Goal: Task Accomplishment & Management: Use online tool/utility

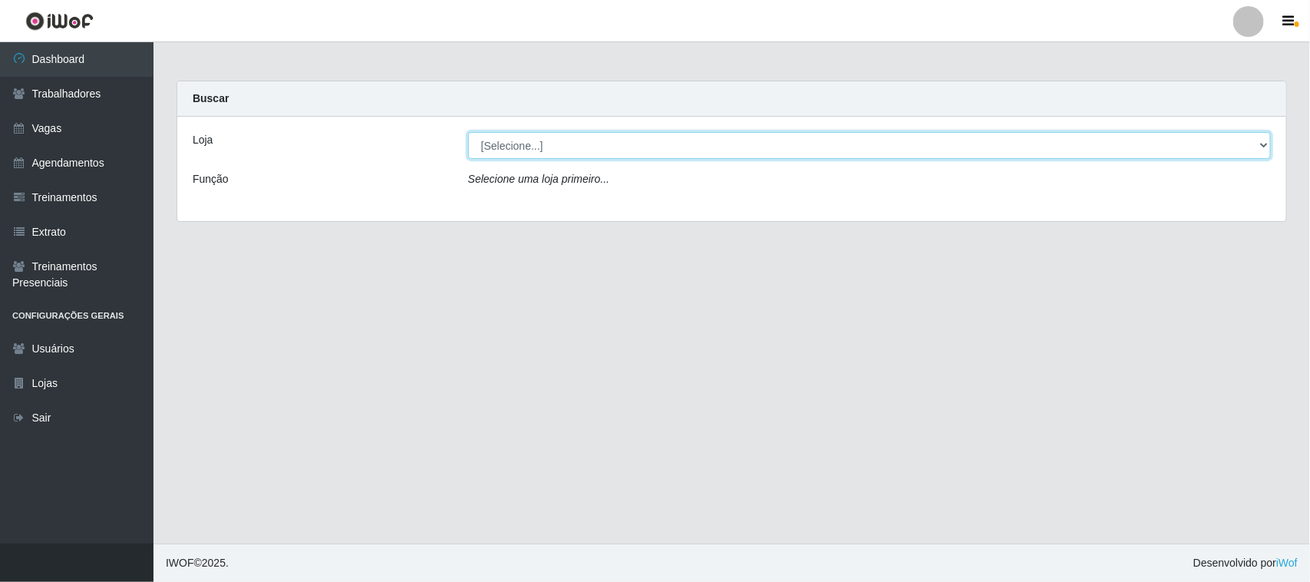
click at [670, 155] on select "[Selecione...] Nordestão - [GEOGRAPHIC_DATA]" at bounding box center [869, 145] width 803 height 27
select select "420"
click at [468, 132] on select "[Selecione...] Nordestão - [GEOGRAPHIC_DATA]" at bounding box center [869, 145] width 803 height 27
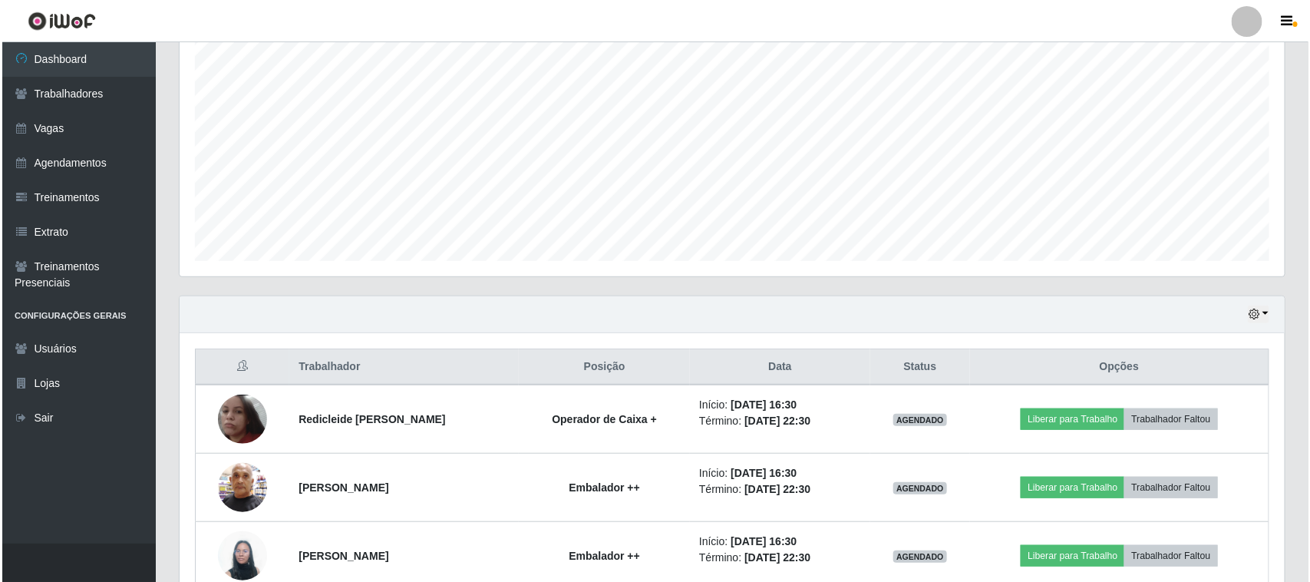
scroll to position [371, 0]
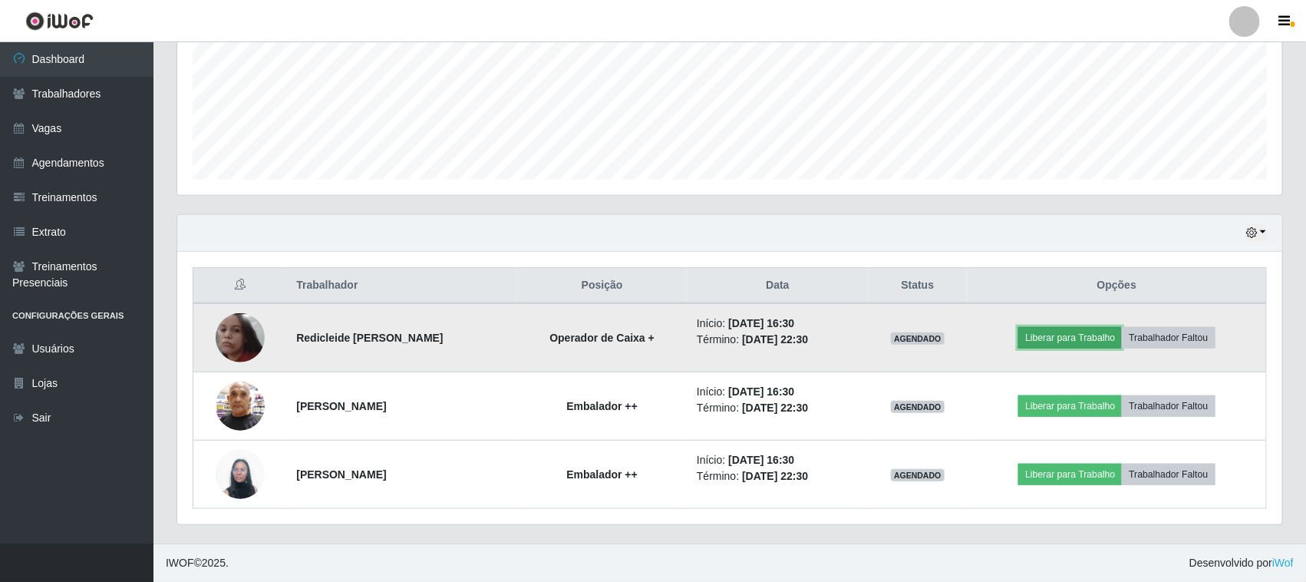
click at [1071, 336] on button "Liberar para Trabalho" at bounding box center [1070, 337] width 104 height 21
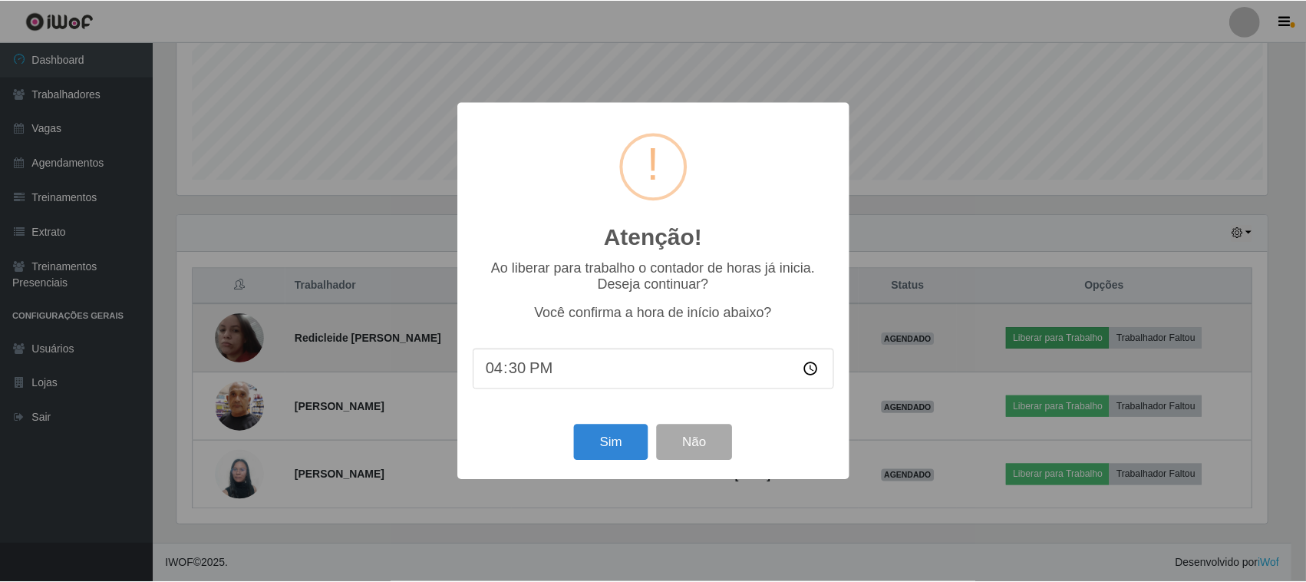
scroll to position [319, 1094]
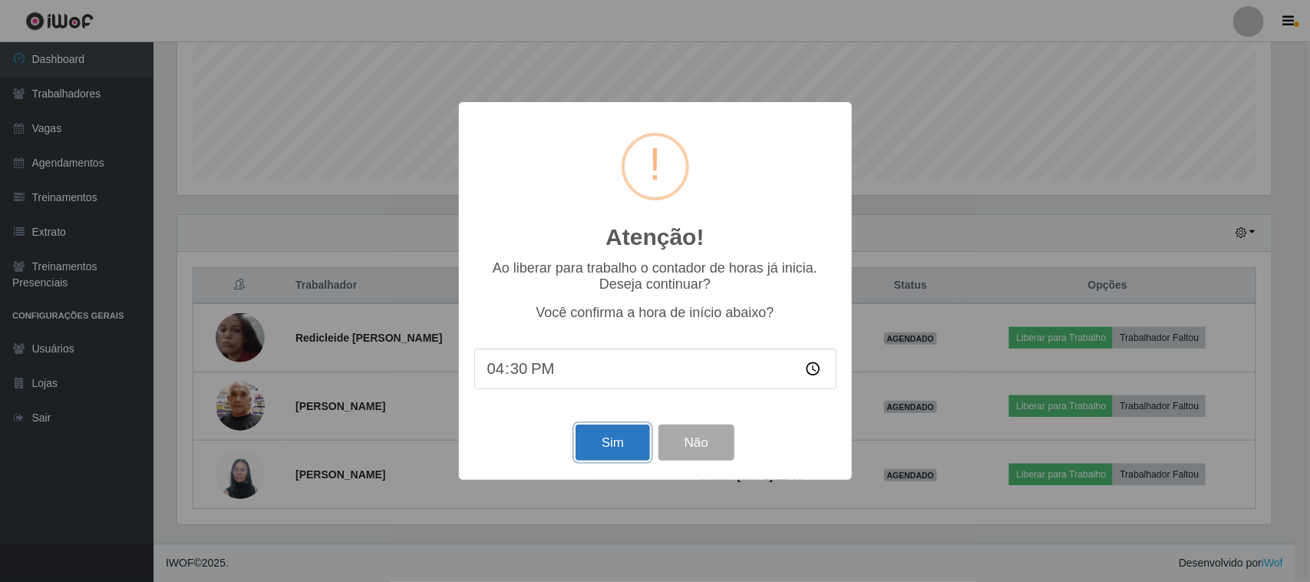
click at [631, 441] on button "Sim" at bounding box center [613, 442] width 74 height 36
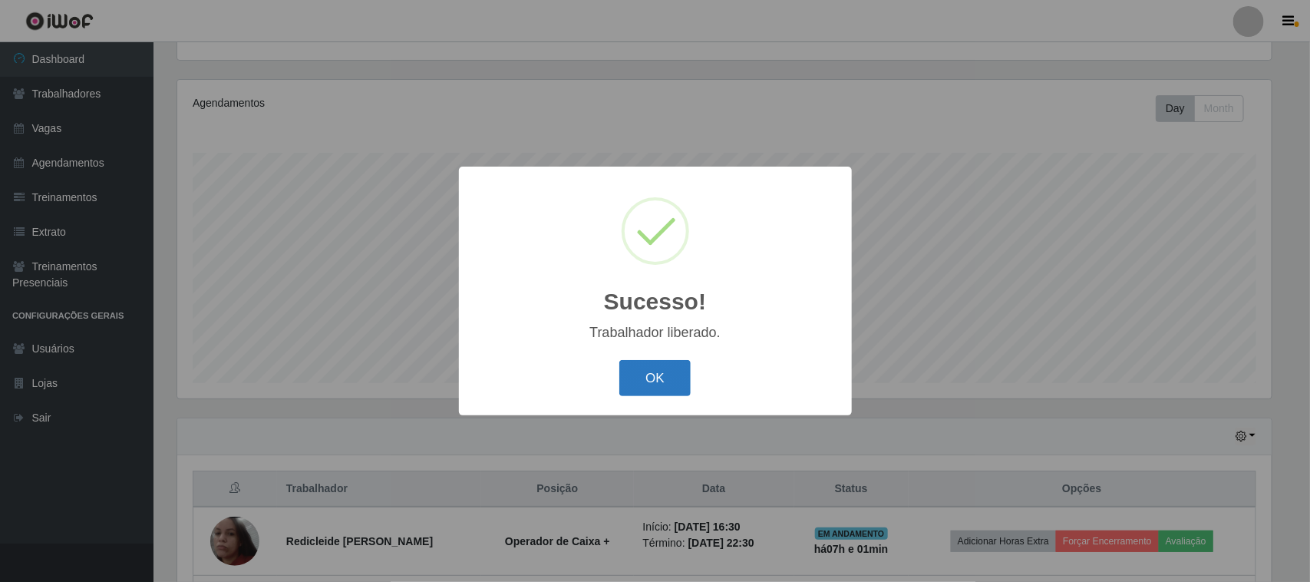
click at [660, 384] on button "OK" at bounding box center [654, 378] width 71 height 36
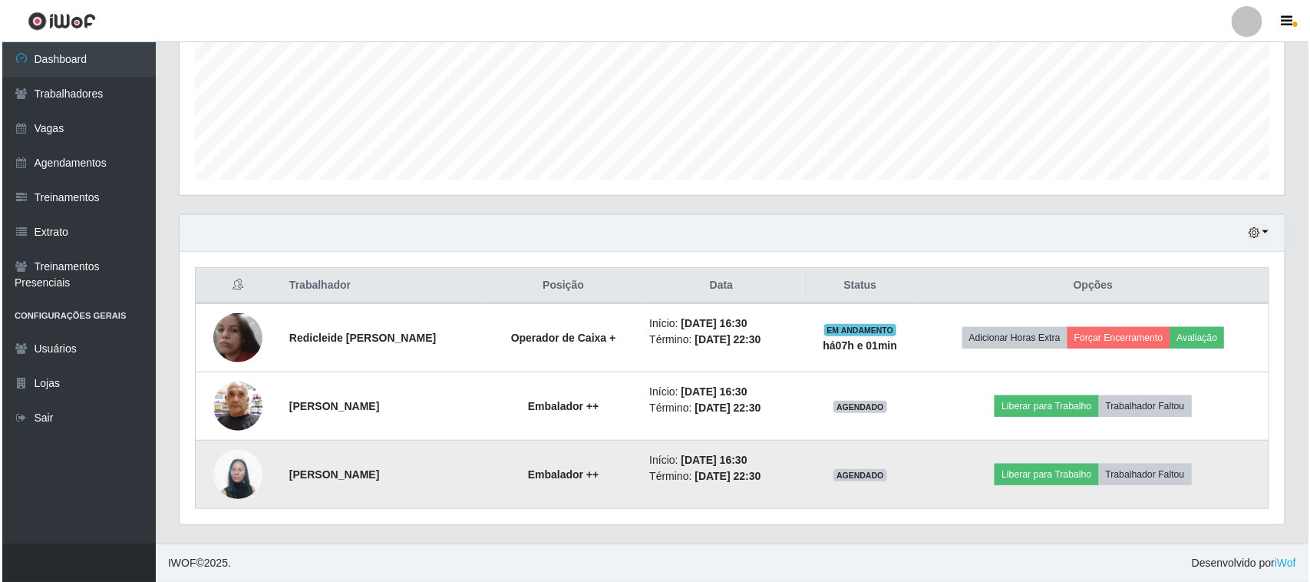
scroll to position [371, 0]
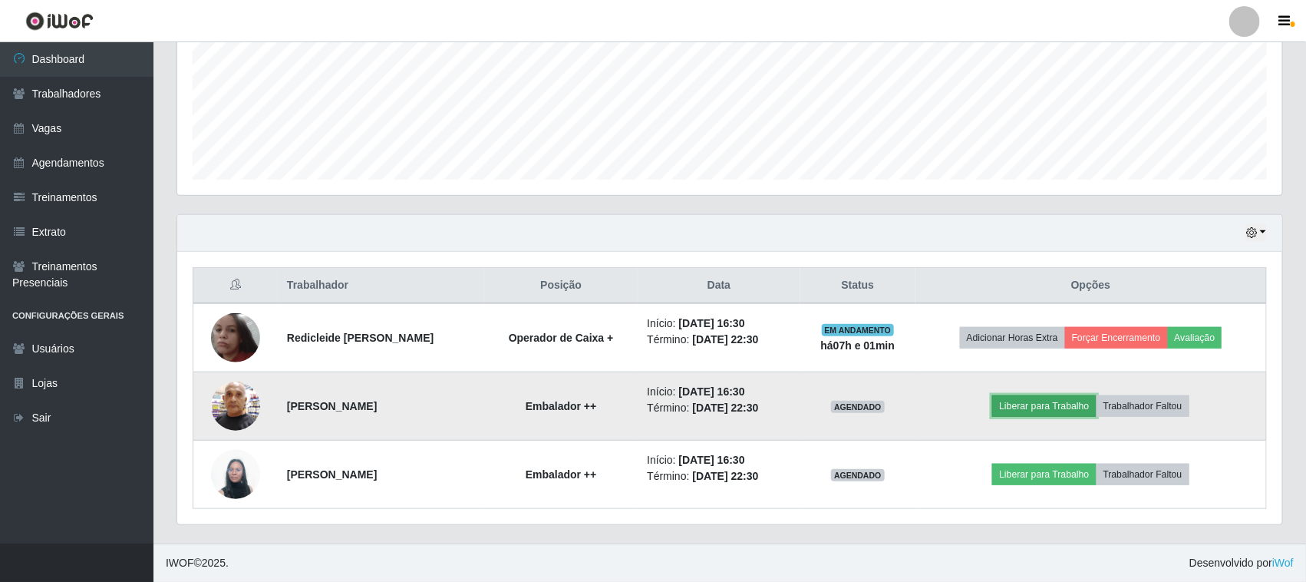
click at [1057, 408] on button "Liberar para Trabalho" at bounding box center [1044, 405] width 104 height 21
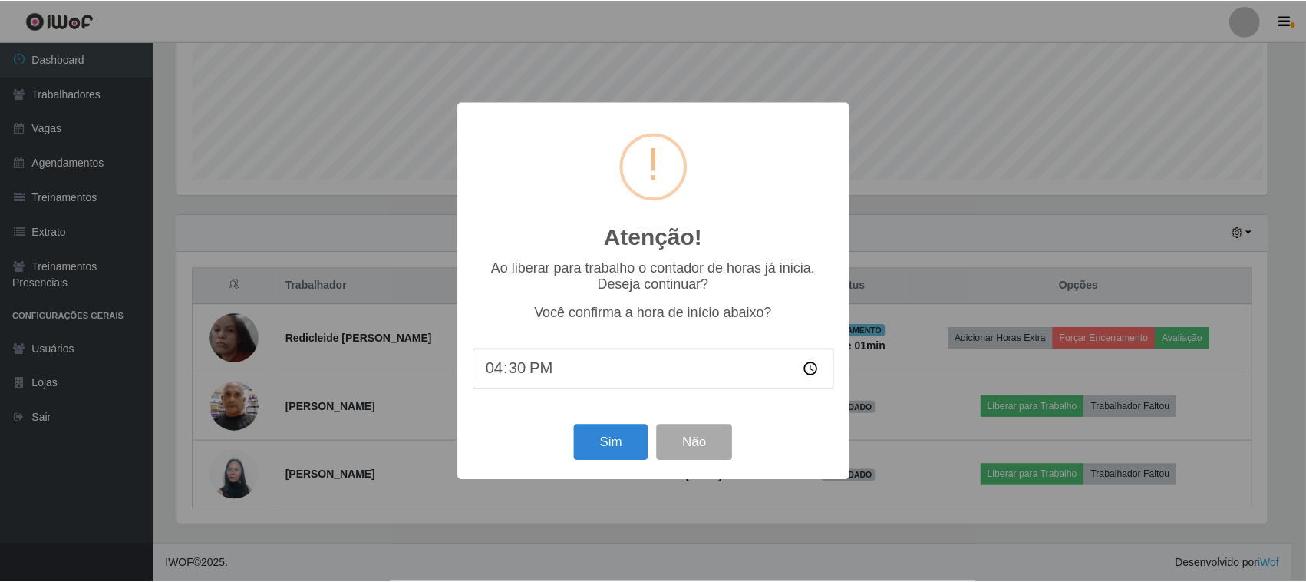
scroll to position [319, 1094]
click at [607, 432] on button "Sim" at bounding box center [613, 442] width 74 height 36
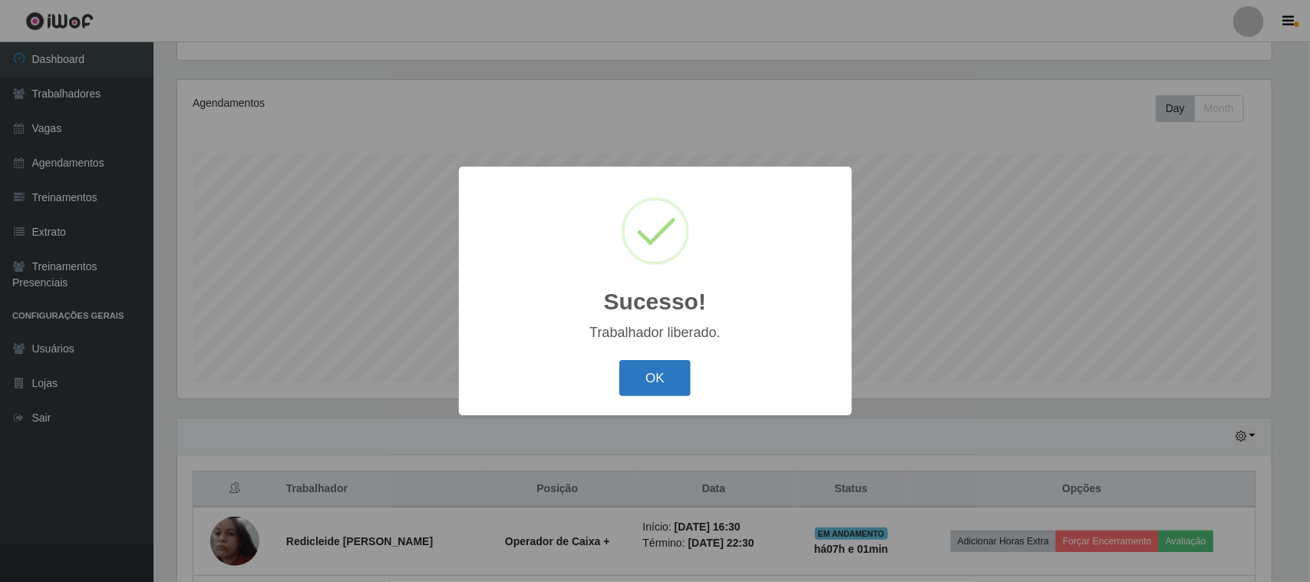
click at [654, 393] on button "OK" at bounding box center [654, 378] width 71 height 36
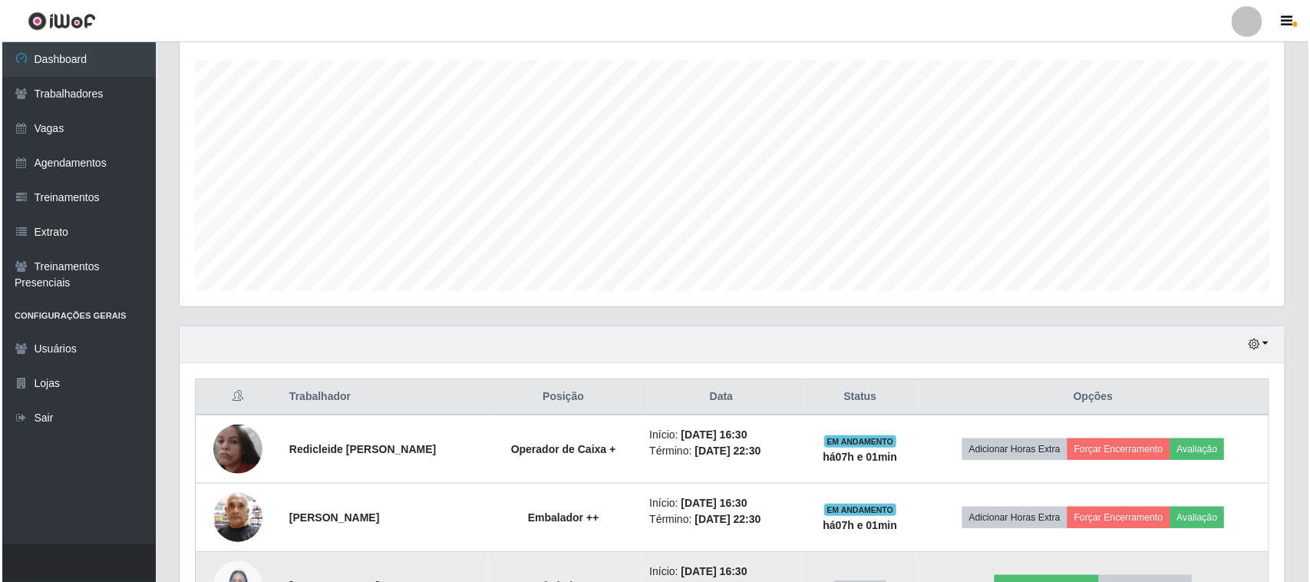
scroll to position [371, 0]
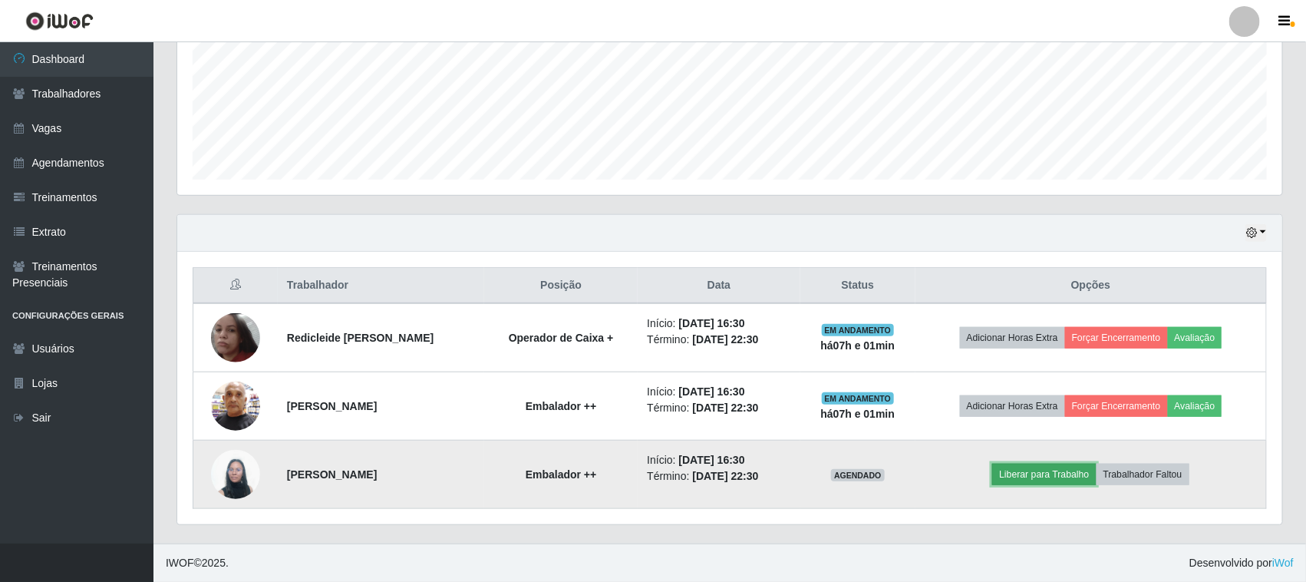
click at [1073, 473] on button "Liberar para Trabalho" at bounding box center [1044, 473] width 104 height 21
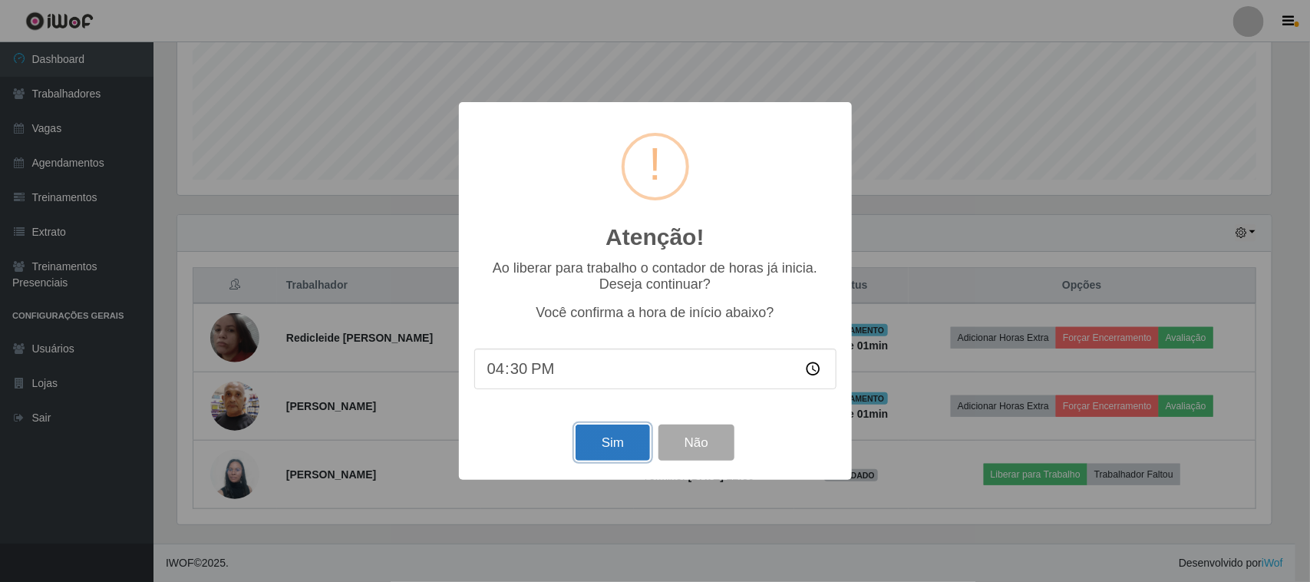
click at [609, 435] on button "Sim" at bounding box center [613, 442] width 74 height 36
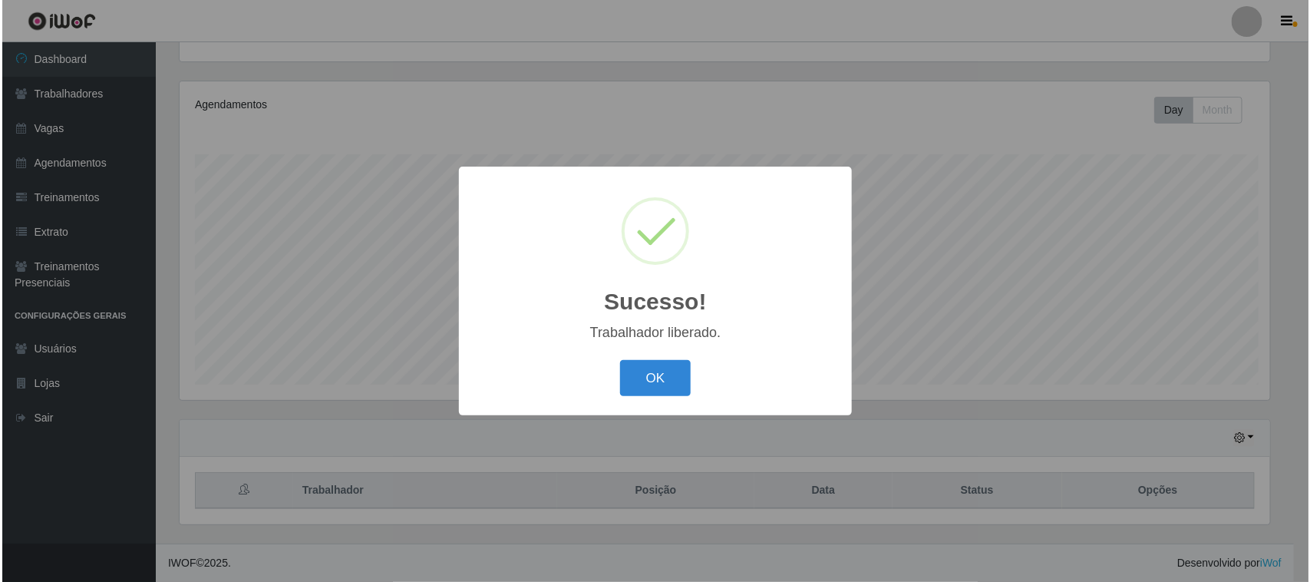
scroll to position [0, 0]
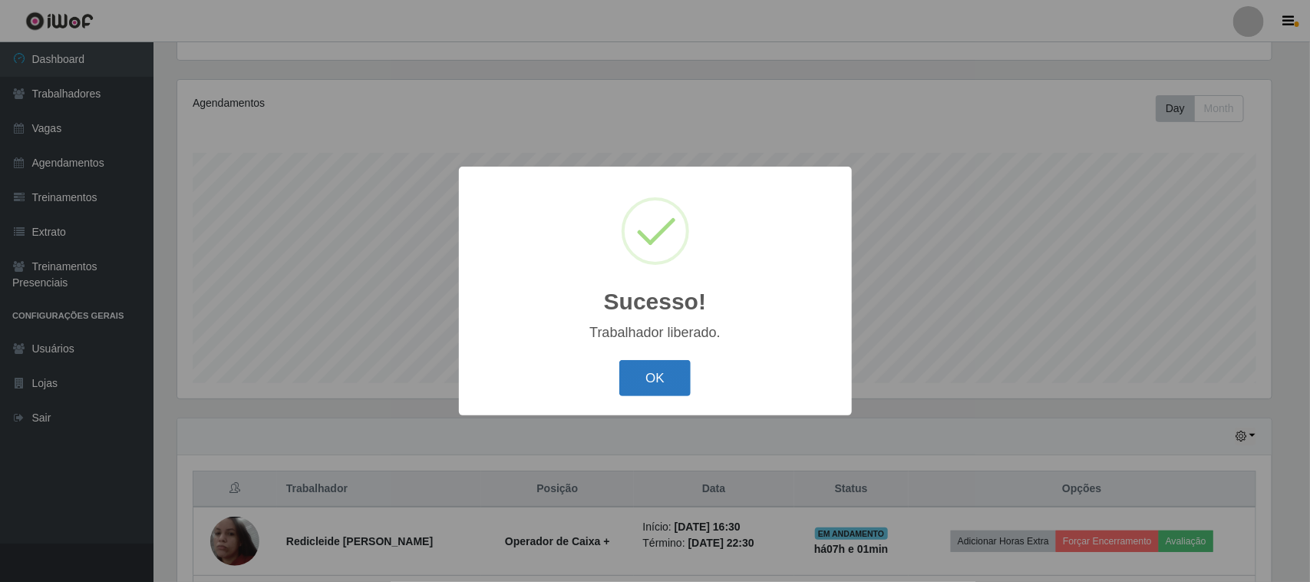
click at [665, 361] on button "OK" at bounding box center [654, 378] width 71 height 36
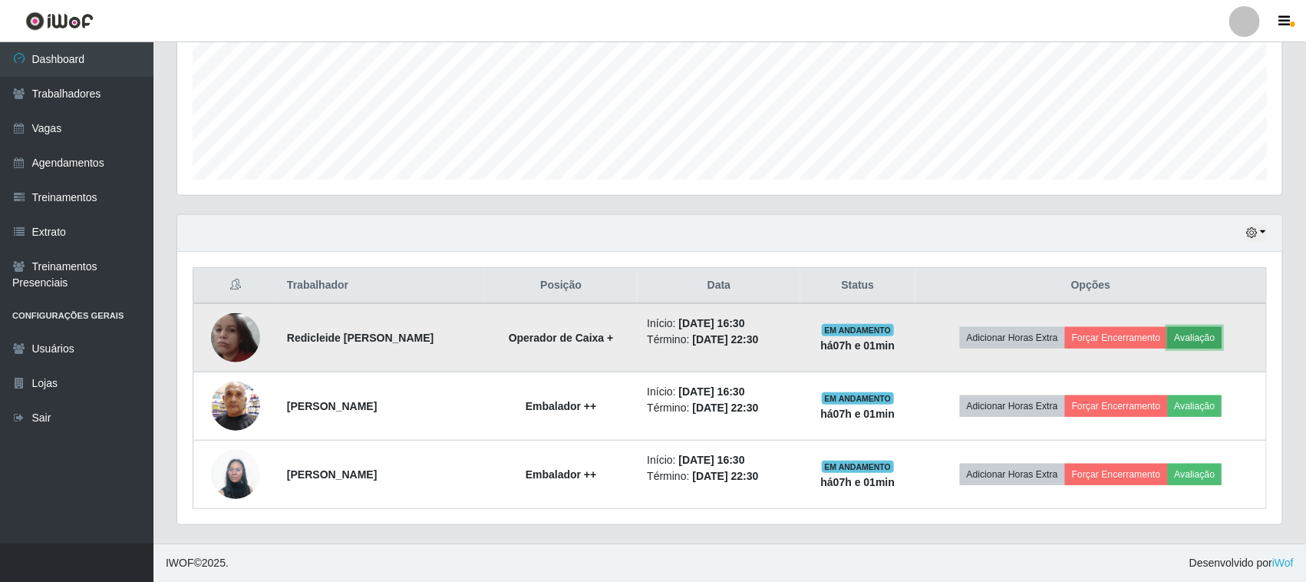
click at [1216, 331] on button "Avaliação" at bounding box center [1195, 337] width 54 height 21
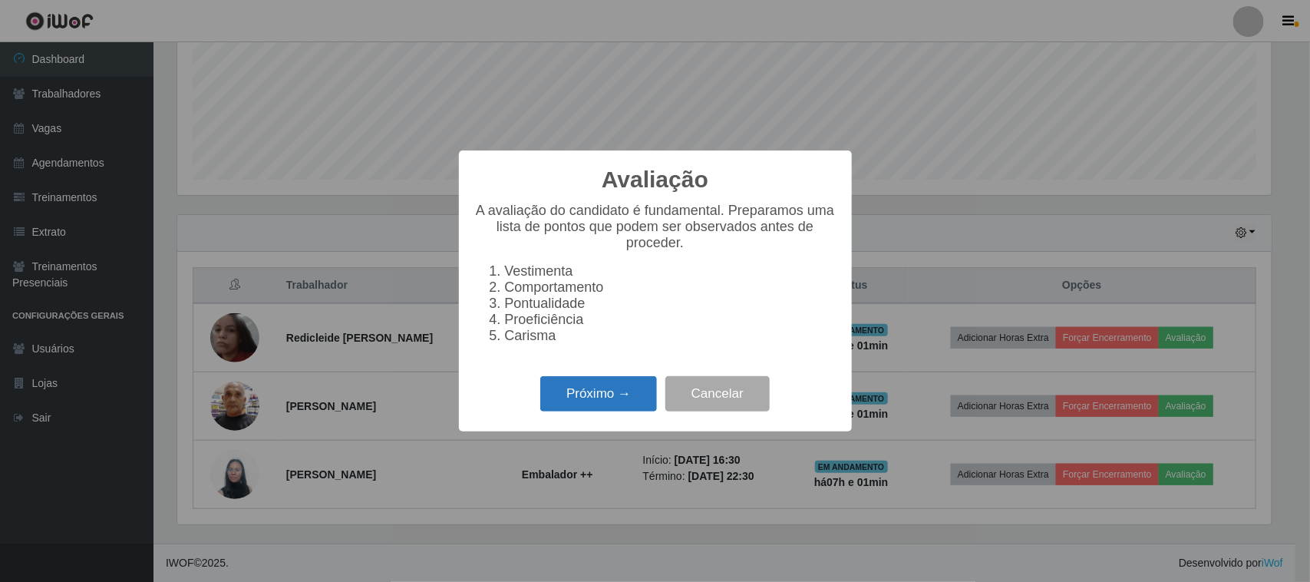
click at [619, 412] on button "Próximo →" at bounding box center [598, 394] width 117 height 36
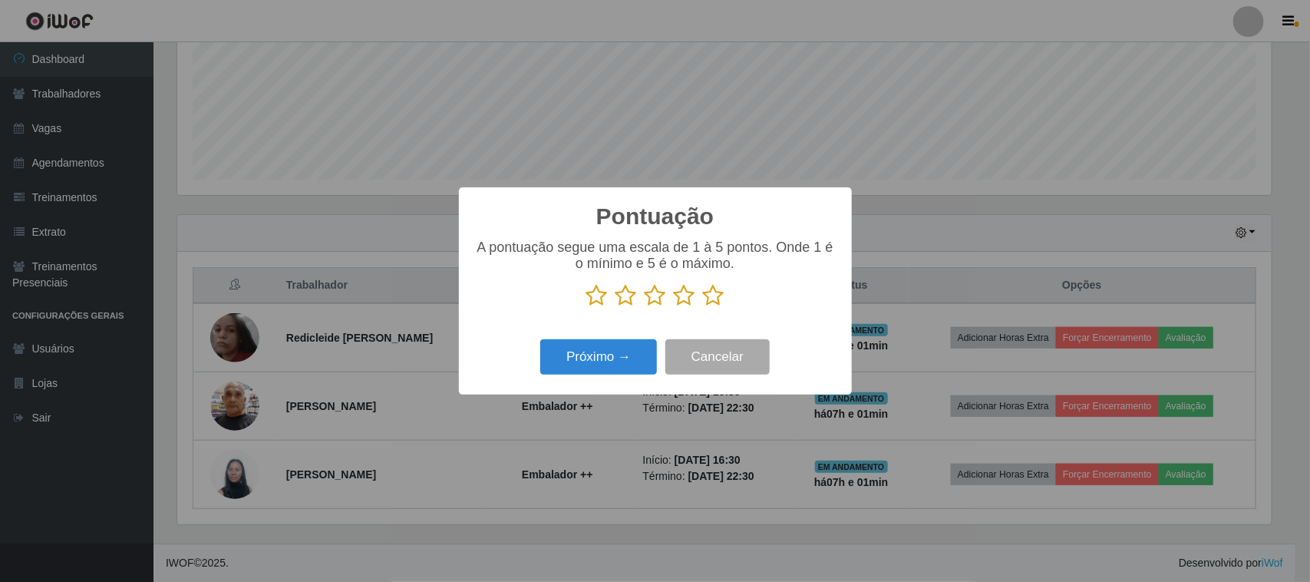
click at [710, 296] on icon at bounding box center [713, 295] width 21 height 23
click at [703, 307] on input "radio" at bounding box center [703, 307] width 0 height 0
click at [633, 339] on div "Próximo → Cancelar" at bounding box center [655, 357] width 362 height 44
click at [628, 357] on button "Próximo →" at bounding box center [598, 357] width 117 height 36
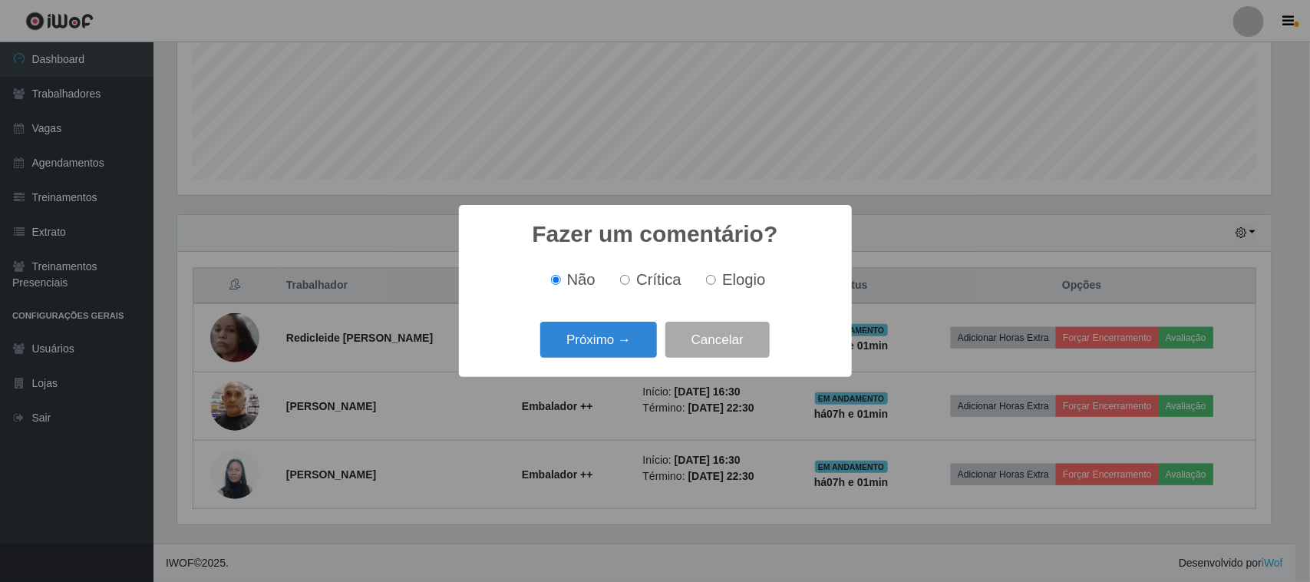
click at [737, 280] on span "Elogio" at bounding box center [743, 279] width 43 height 17
click at [716, 280] on input "Elogio" at bounding box center [711, 280] width 10 height 10
radio input "true"
click at [642, 331] on button "Próximo →" at bounding box center [598, 340] width 117 height 36
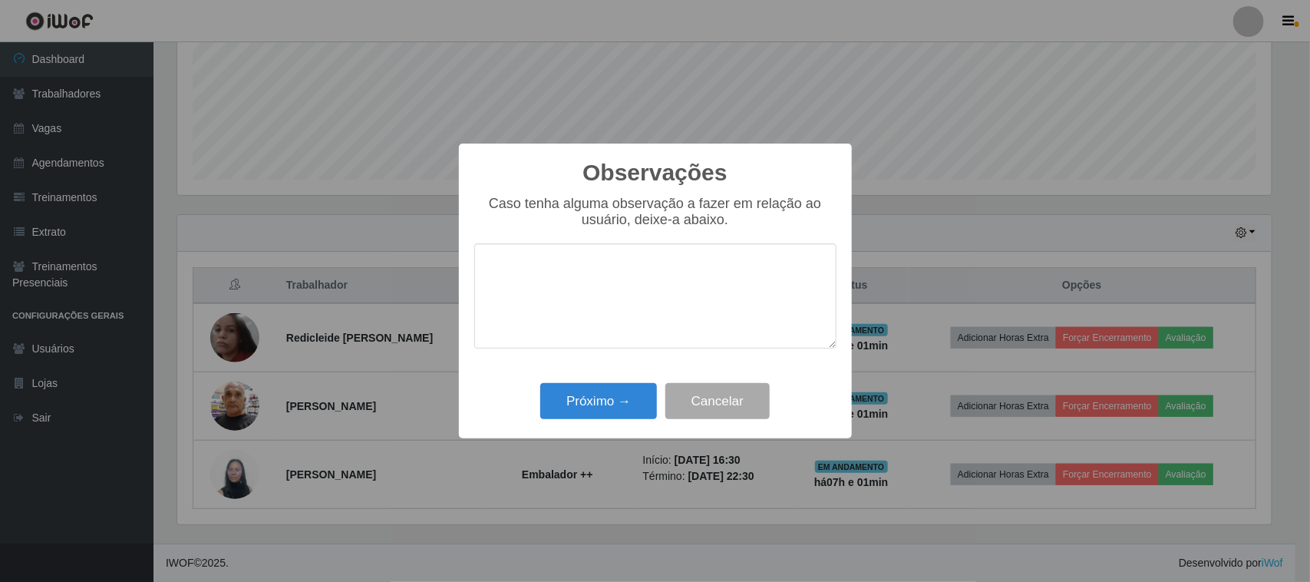
click at [701, 295] on textarea at bounding box center [655, 295] width 362 height 105
type textarea "pontual"
click at [619, 390] on button "Próximo →" at bounding box center [598, 401] width 117 height 36
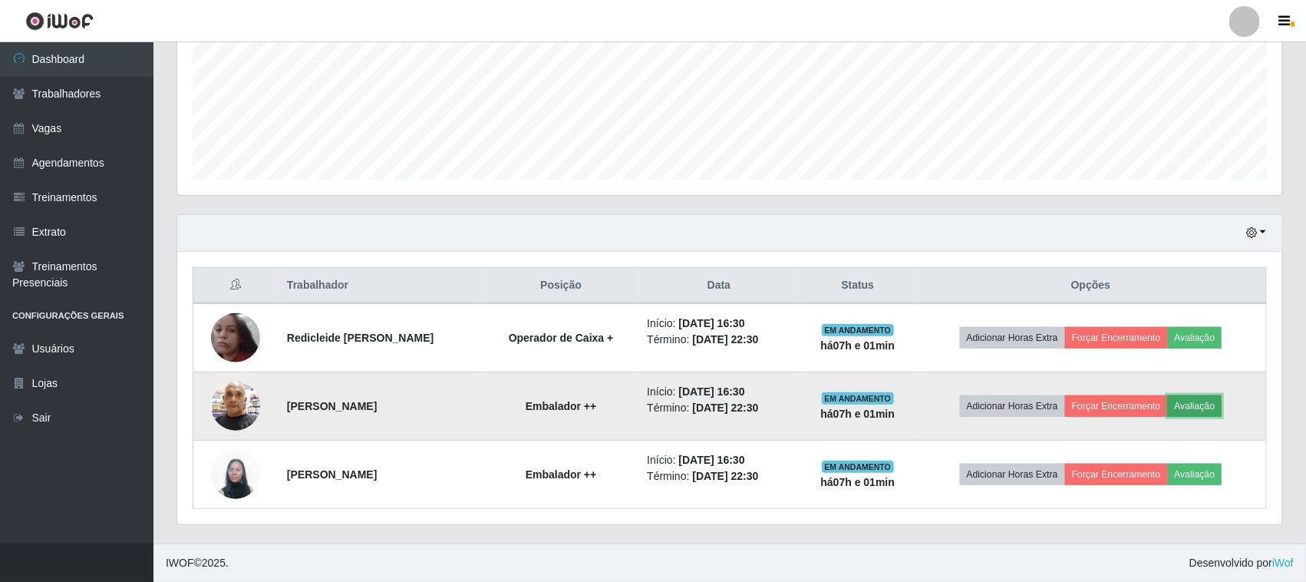
click at [1201, 399] on button "Avaliação" at bounding box center [1195, 405] width 54 height 21
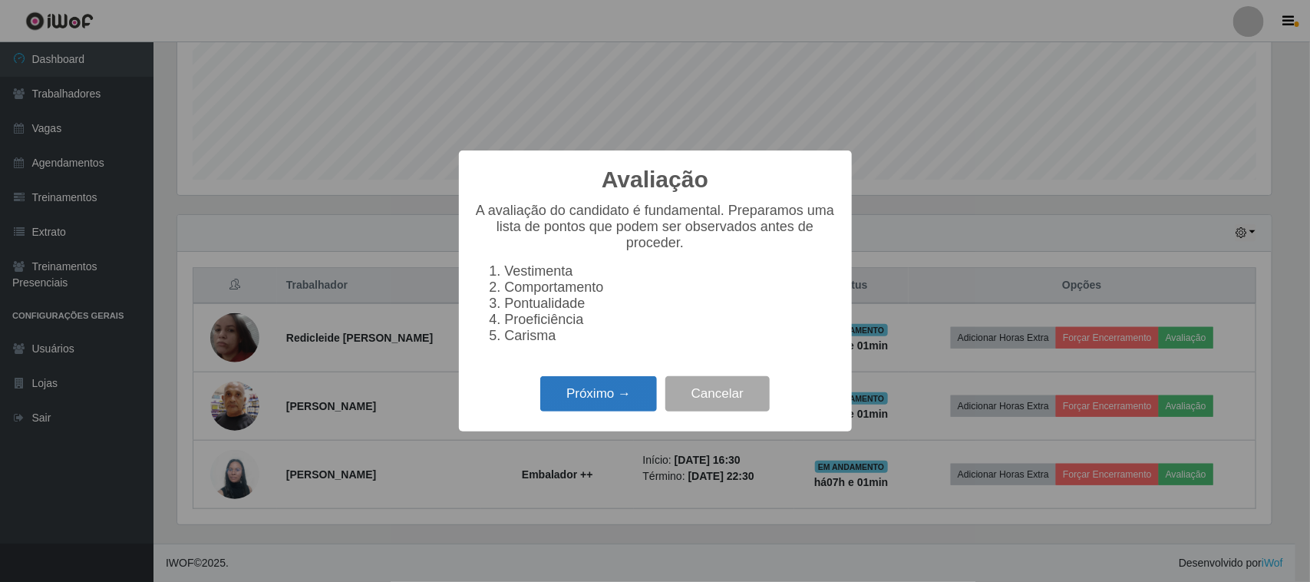
click at [645, 401] on button "Próximo →" at bounding box center [598, 394] width 117 height 36
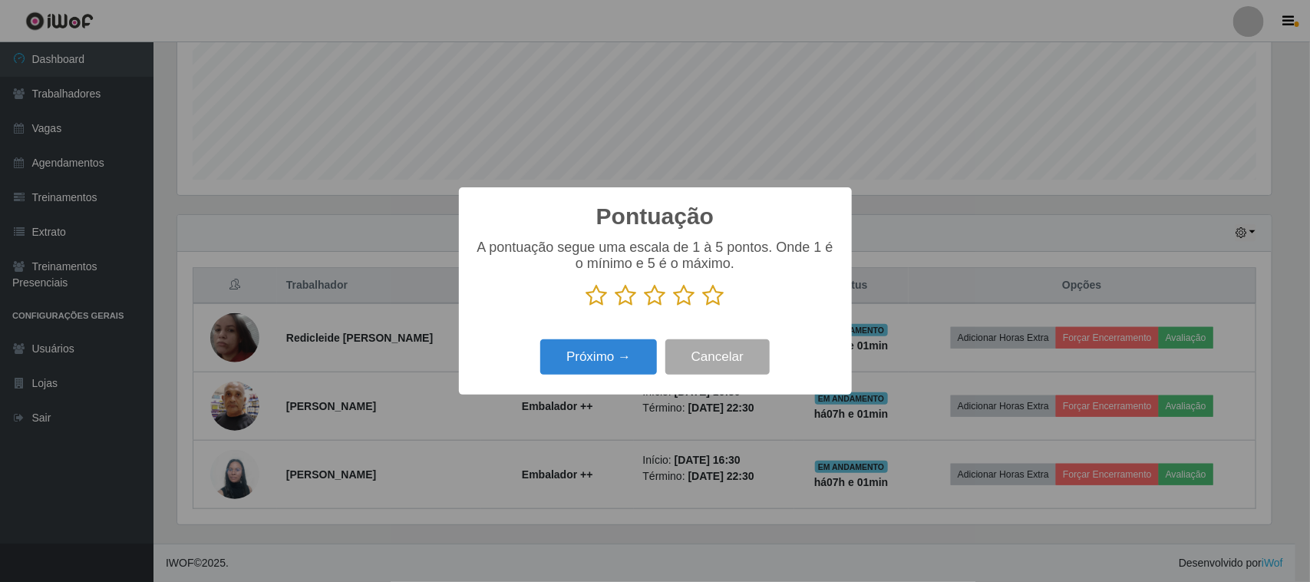
click at [711, 294] on icon at bounding box center [713, 295] width 21 height 23
click at [703, 307] on input "radio" at bounding box center [703, 307] width 0 height 0
click at [655, 354] on button "Próximo →" at bounding box center [598, 357] width 117 height 36
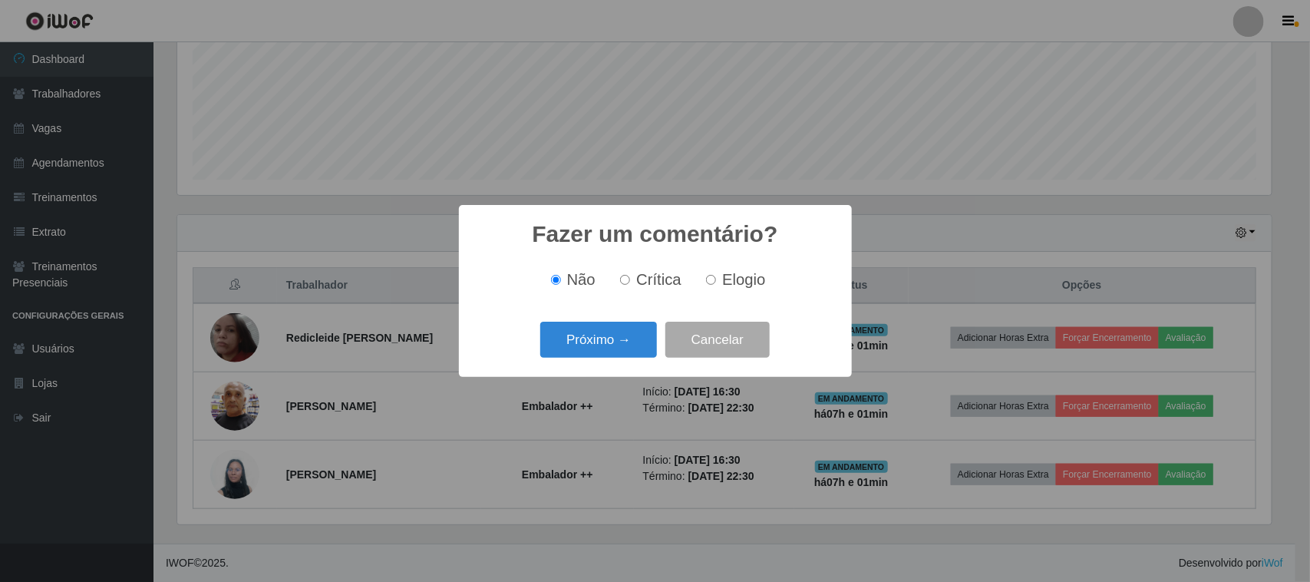
click at [741, 288] on span "Elogio" at bounding box center [743, 279] width 43 height 17
click at [716, 285] on input "Elogio" at bounding box center [711, 280] width 10 height 10
radio input "true"
click at [608, 317] on div "Fazer um comentário? × Não Crítica Elogio Próximo → Cancelar" at bounding box center [655, 291] width 393 height 172
click at [602, 332] on button "Próximo →" at bounding box center [598, 340] width 117 height 36
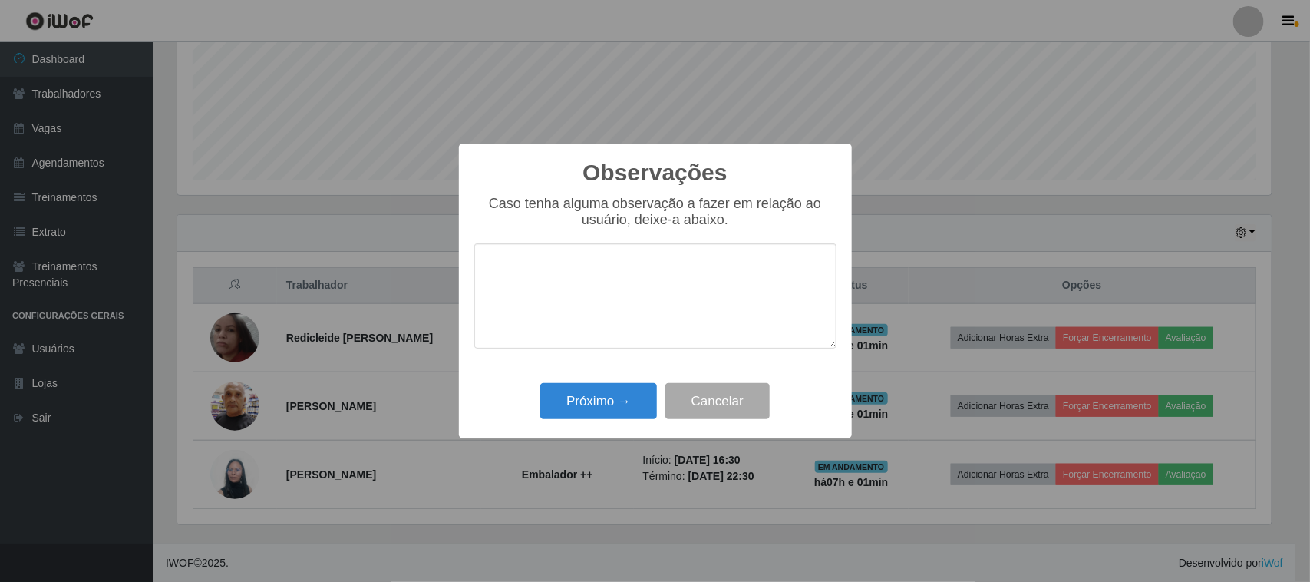
click at [689, 292] on textarea at bounding box center [655, 295] width 362 height 105
type textarea "pontual"
click at [615, 417] on button "Próximo →" at bounding box center [598, 401] width 117 height 36
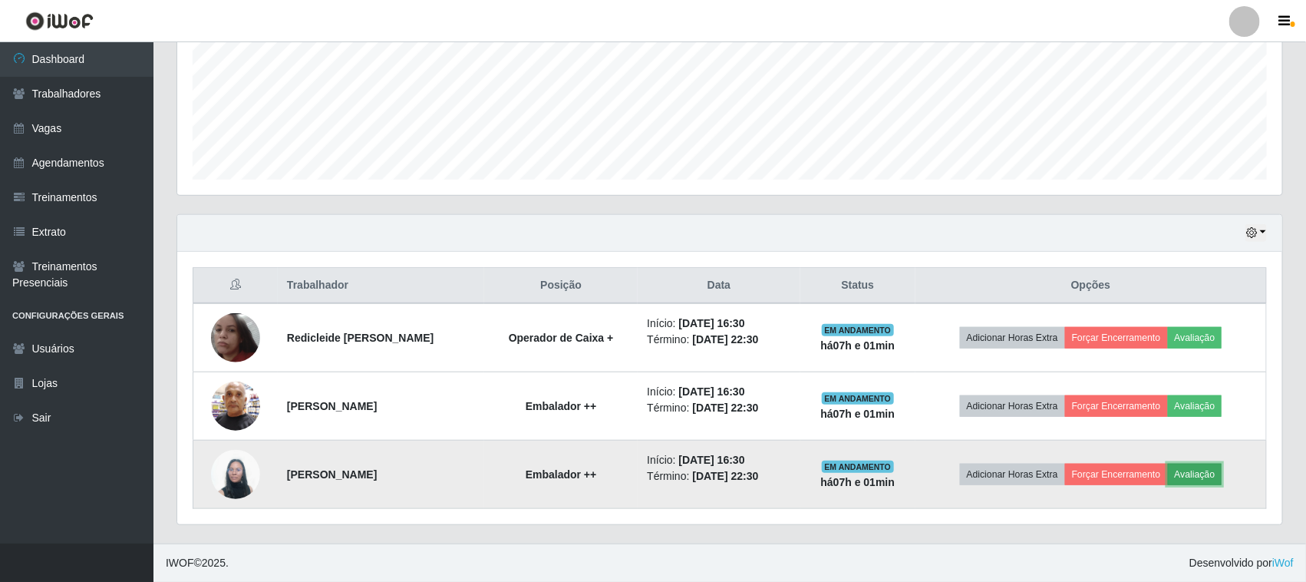
click at [1196, 474] on button "Avaliação" at bounding box center [1195, 473] width 54 height 21
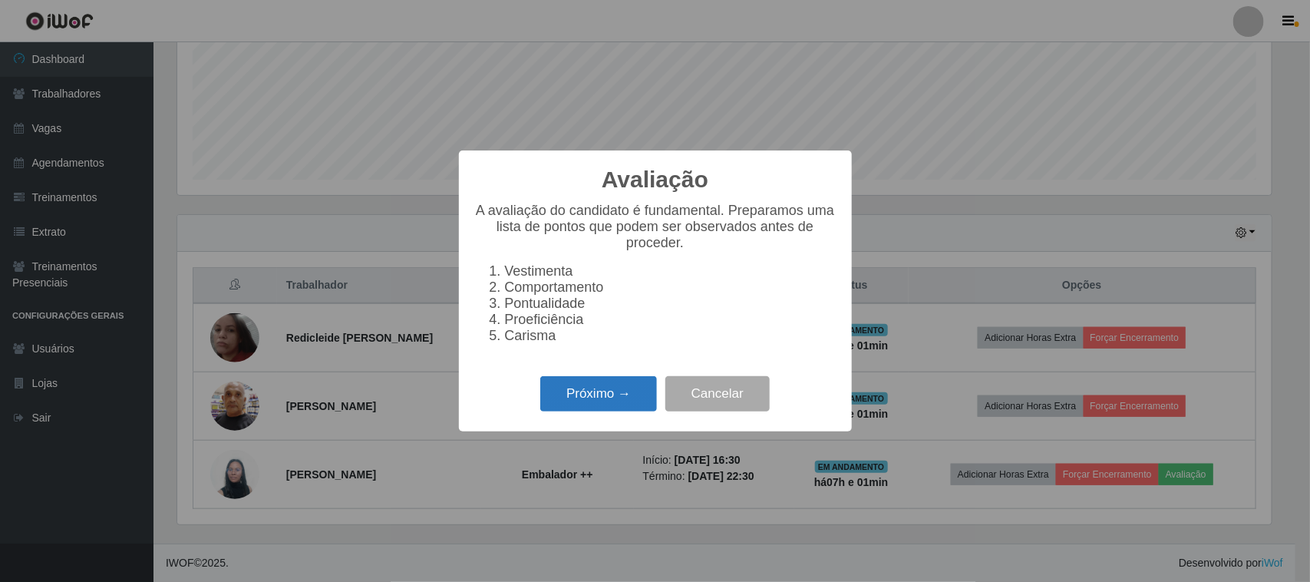
click at [599, 411] on button "Próximo →" at bounding box center [598, 394] width 117 height 36
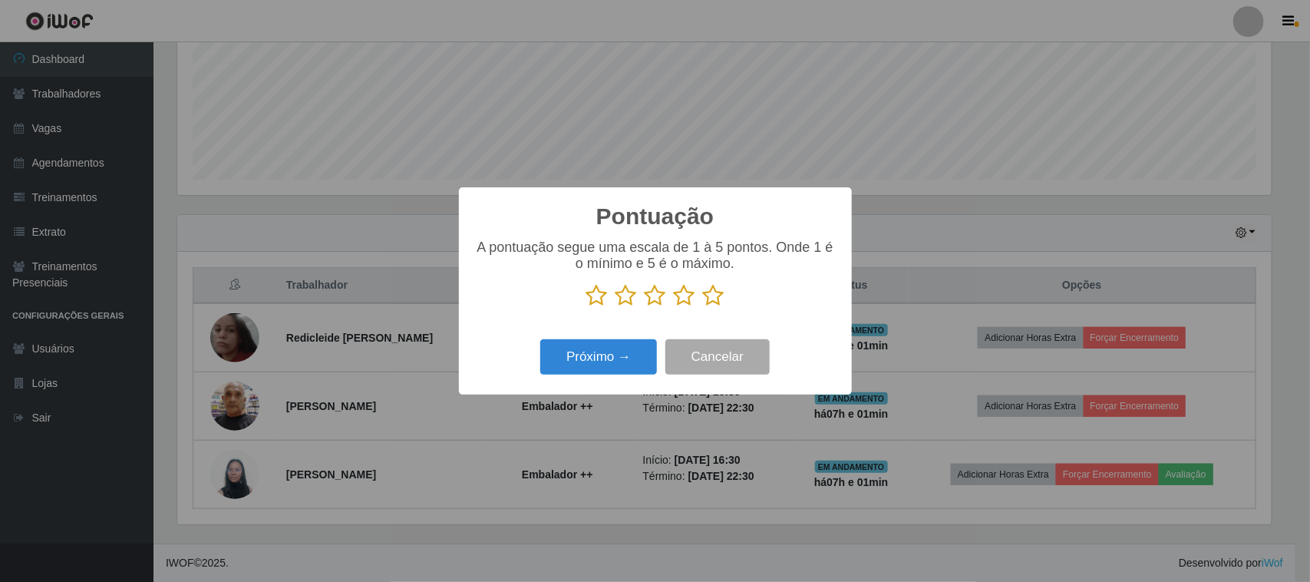
click at [712, 298] on icon at bounding box center [713, 295] width 21 height 23
click at [703, 307] on input "radio" at bounding box center [703, 307] width 0 height 0
click at [646, 354] on button "Próximo →" at bounding box center [598, 357] width 117 height 36
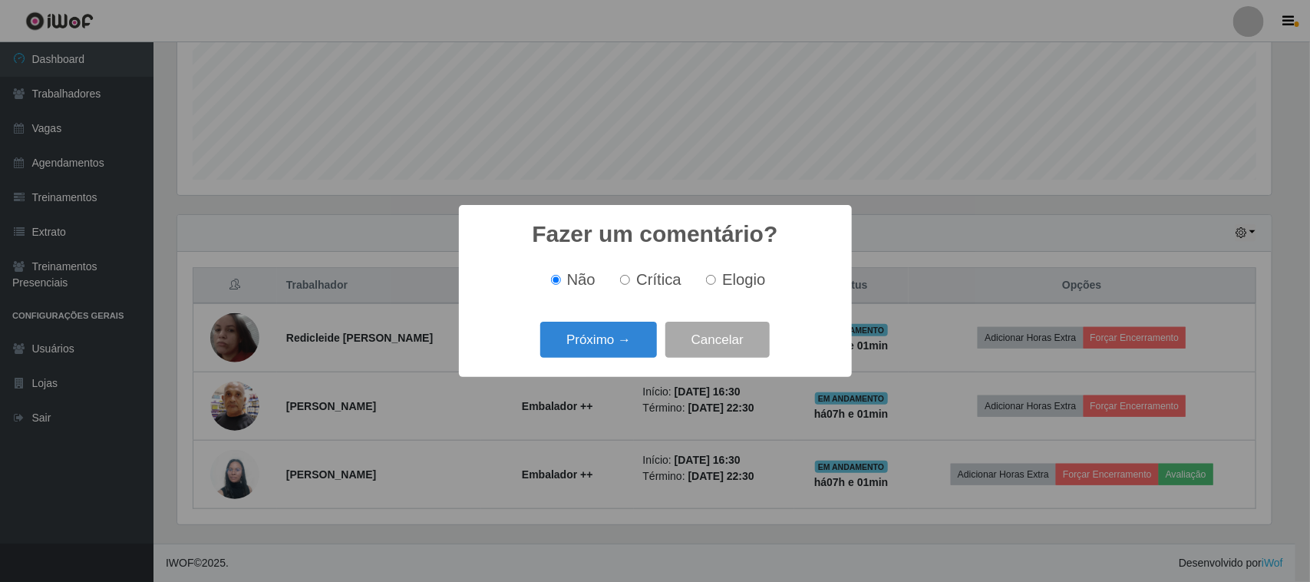
click at [731, 279] on span "Elogio" at bounding box center [743, 279] width 43 height 17
click at [716, 279] on input "Elogio" at bounding box center [711, 280] width 10 height 10
radio input "true"
click at [587, 348] on button "Próximo →" at bounding box center [598, 340] width 117 height 36
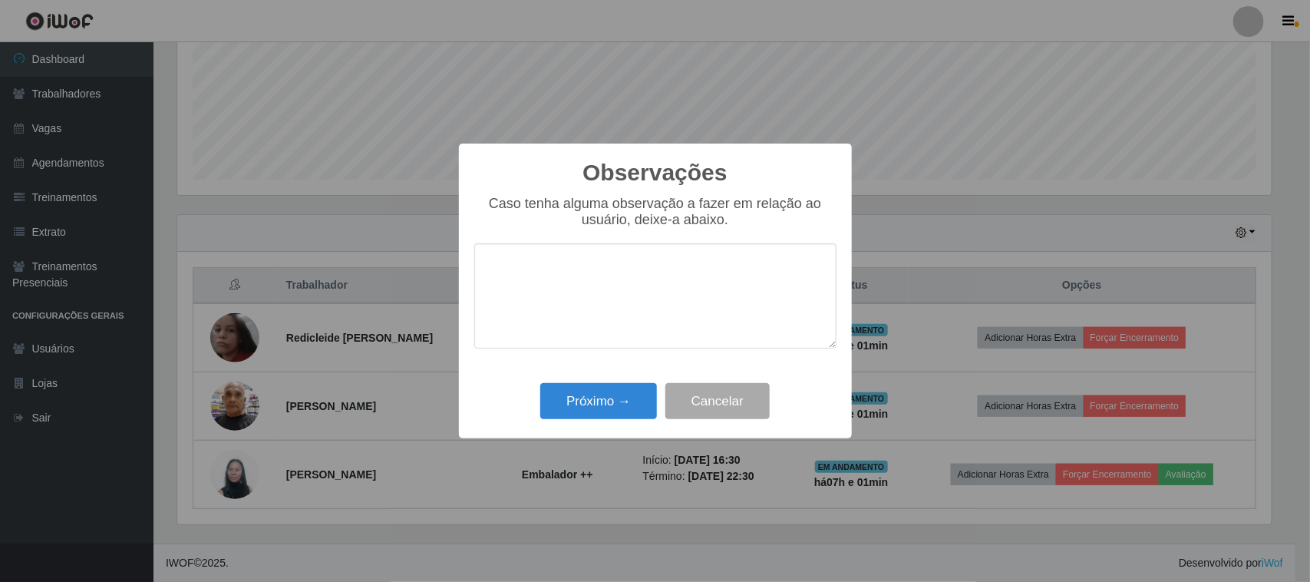
click at [695, 269] on textarea at bounding box center [655, 295] width 362 height 105
type textarea "pontual"
click at [638, 397] on button "Próximo →" at bounding box center [598, 401] width 117 height 36
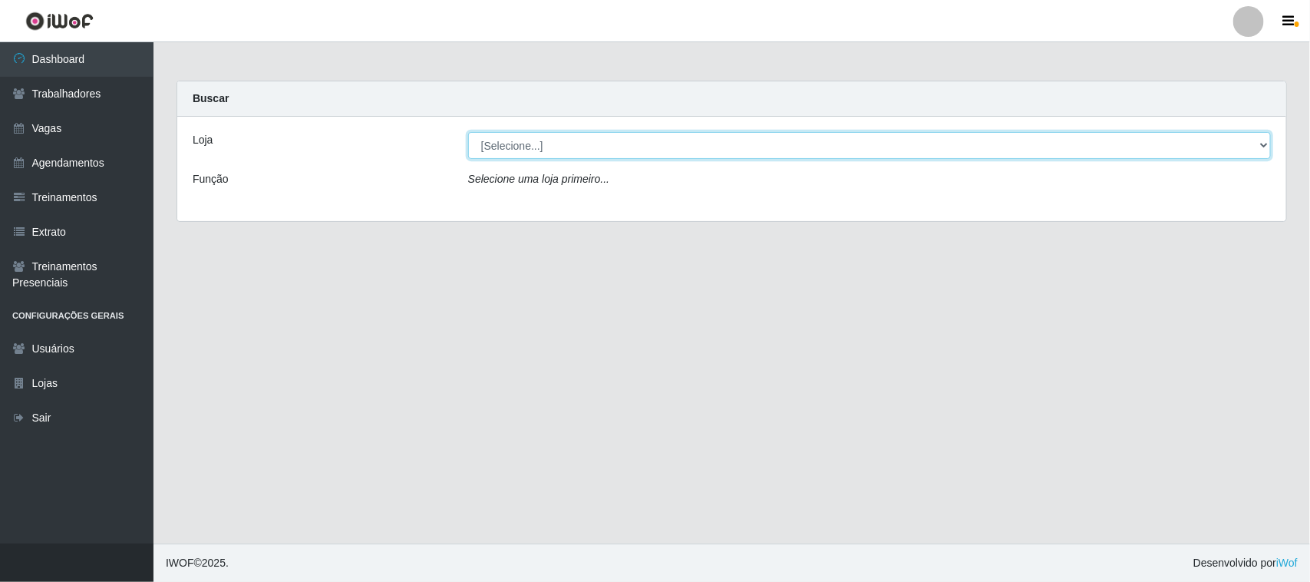
click at [553, 143] on select "[Selecione...] Nordestão - [GEOGRAPHIC_DATA]" at bounding box center [869, 145] width 803 height 27
select select "420"
click at [468, 132] on select "[Selecione...] Nordestão - [GEOGRAPHIC_DATA]" at bounding box center [869, 145] width 803 height 27
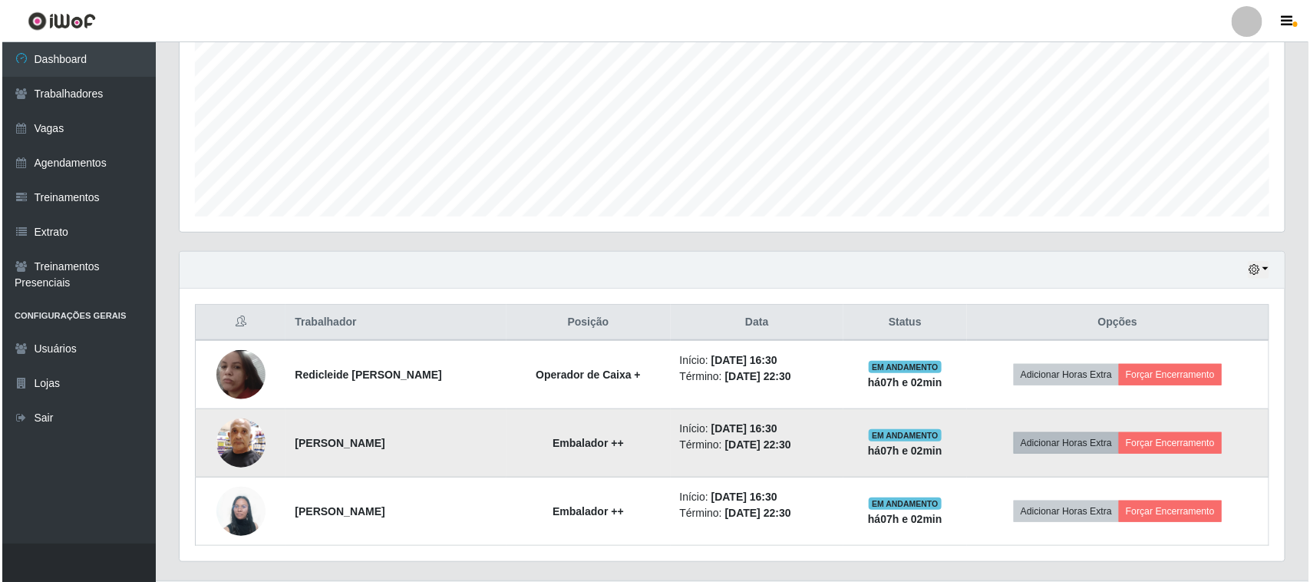
scroll to position [371, 0]
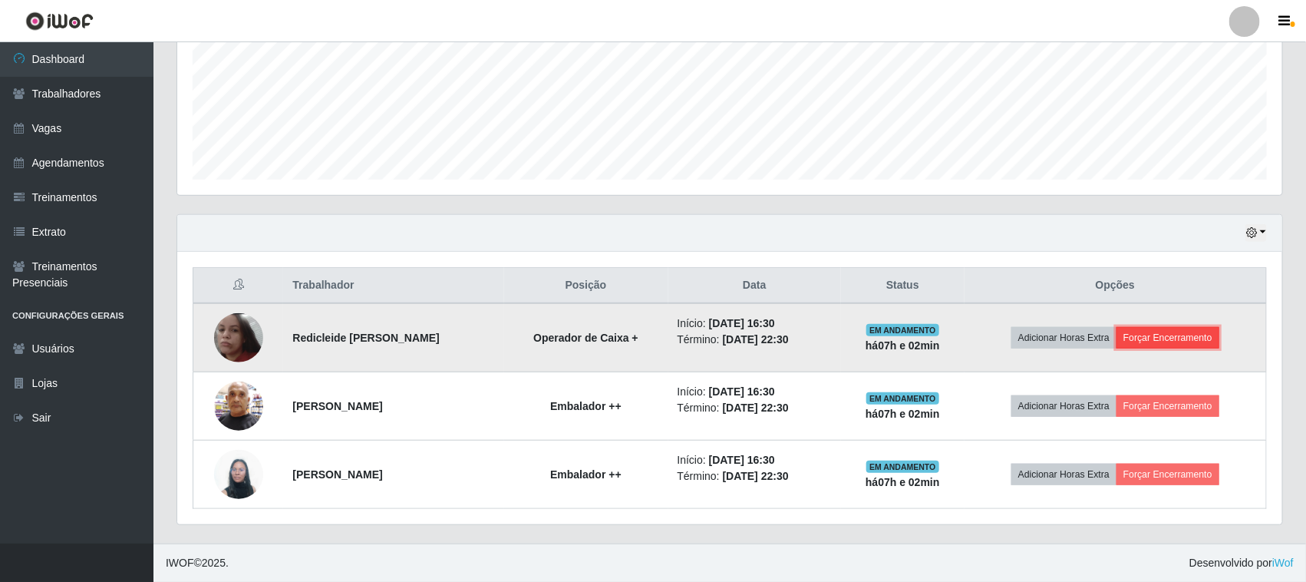
click at [1156, 338] on button "Forçar Encerramento" at bounding box center [1168, 337] width 103 height 21
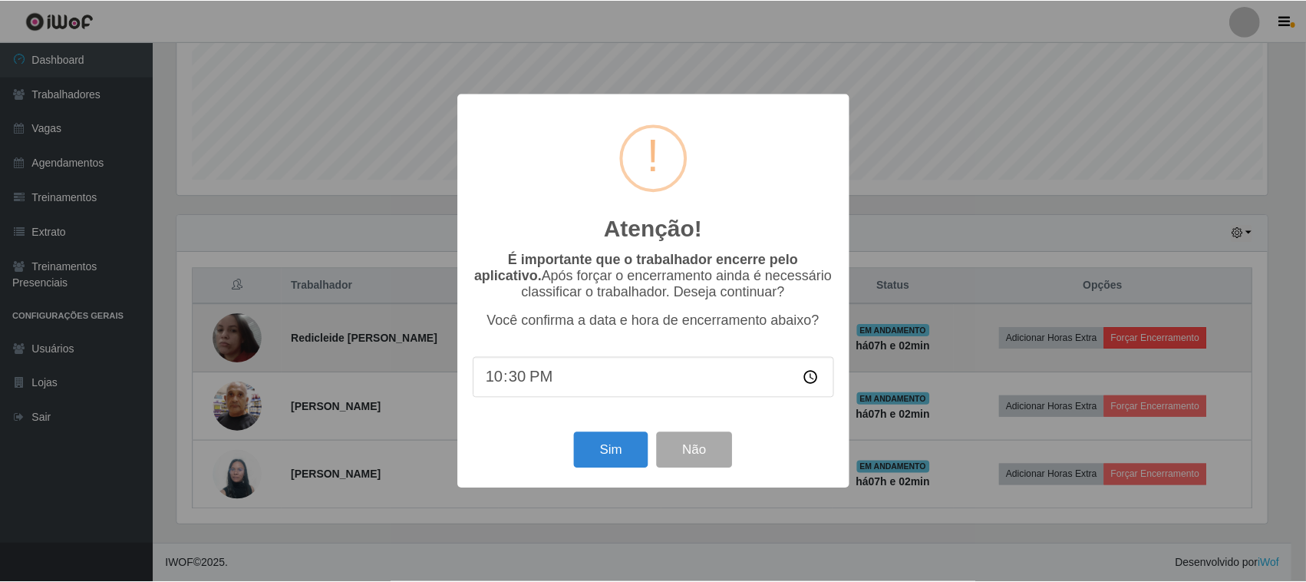
scroll to position [319, 1094]
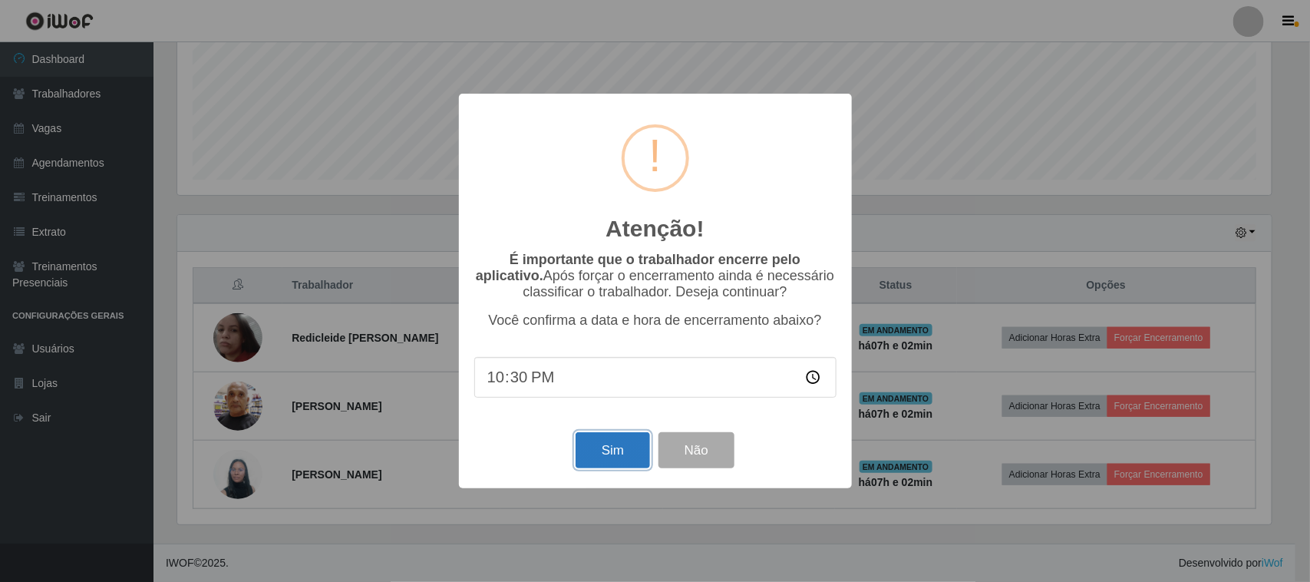
click at [595, 454] on button "Sim" at bounding box center [613, 450] width 74 height 36
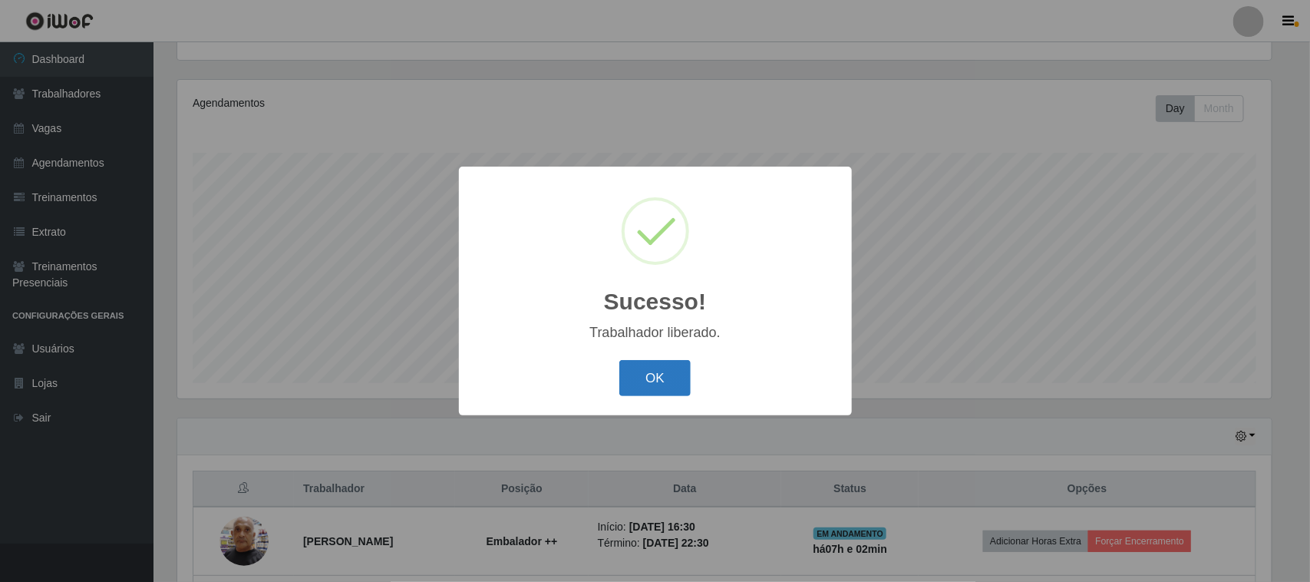
click at [669, 378] on button "OK" at bounding box center [654, 378] width 71 height 36
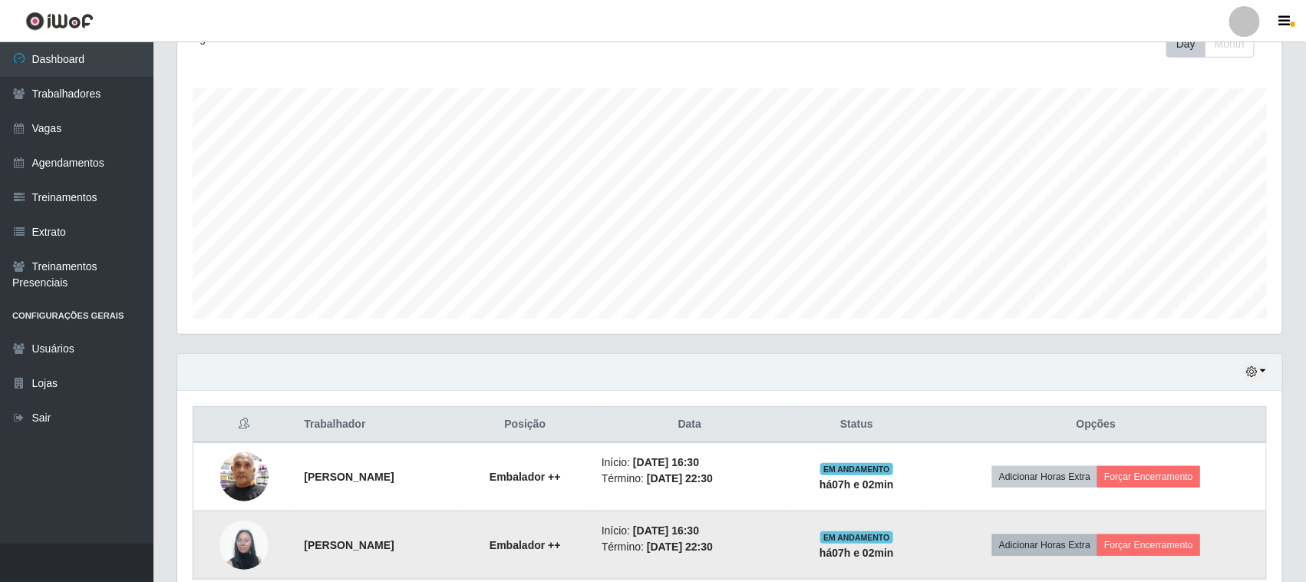
scroll to position [302, 0]
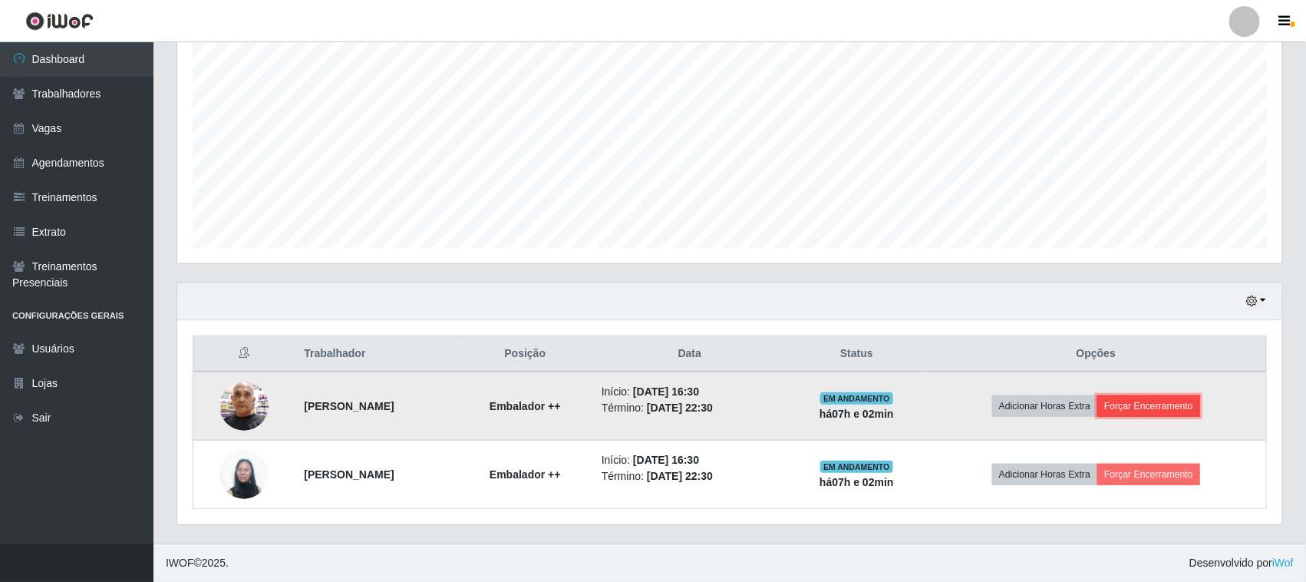
click at [1150, 401] on button "Forçar Encerramento" at bounding box center [1148, 405] width 103 height 21
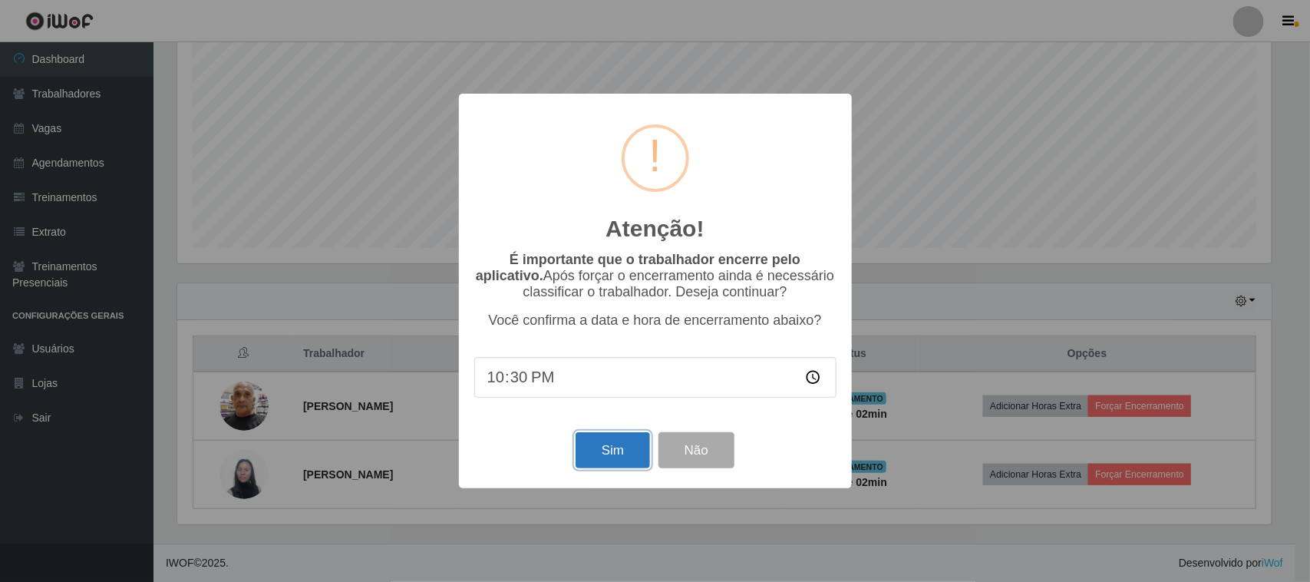
click at [593, 457] on button "Sim" at bounding box center [613, 450] width 74 height 36
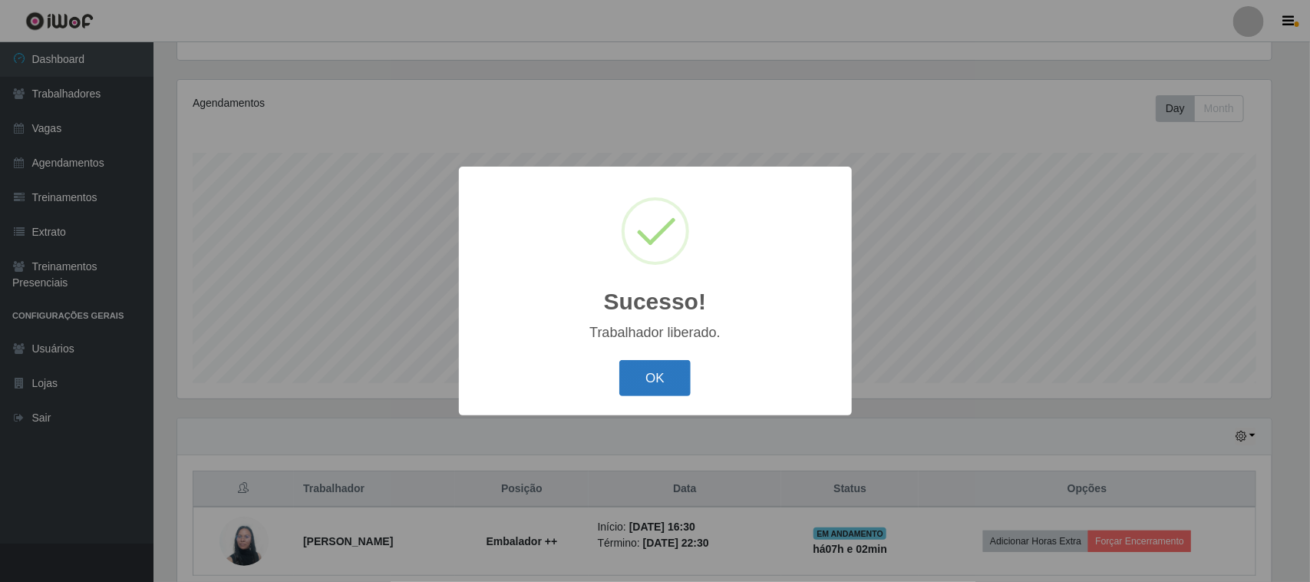
click at [681, 384] on button "OK" at bounding box center [654, 378] width 71 height 36
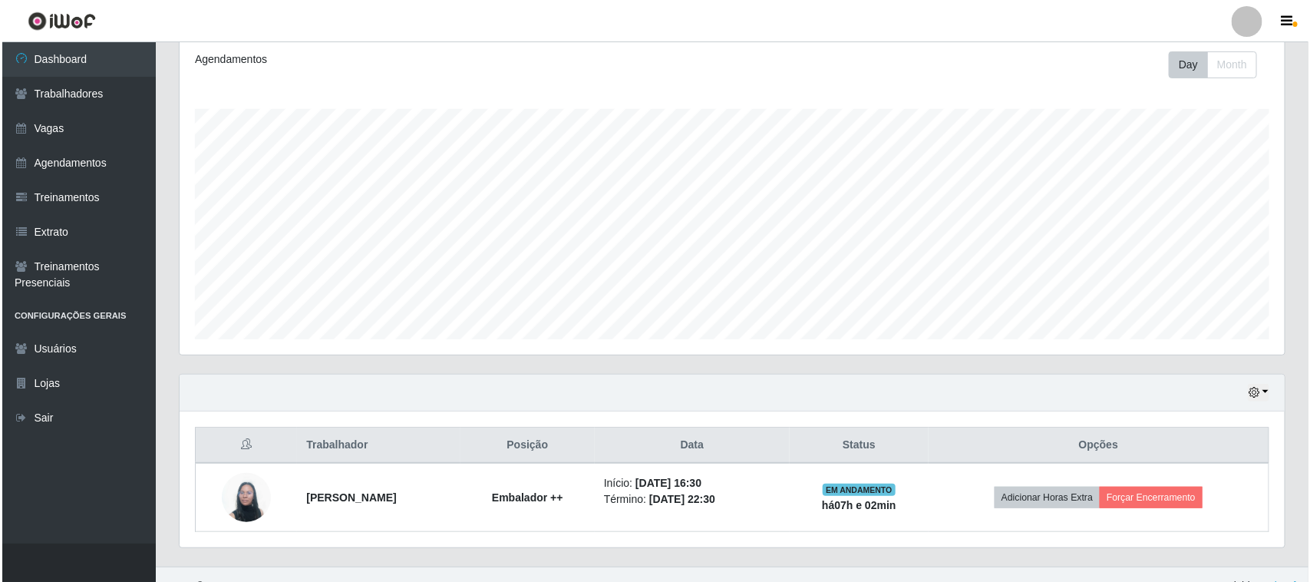
scroll to position [234, 0]
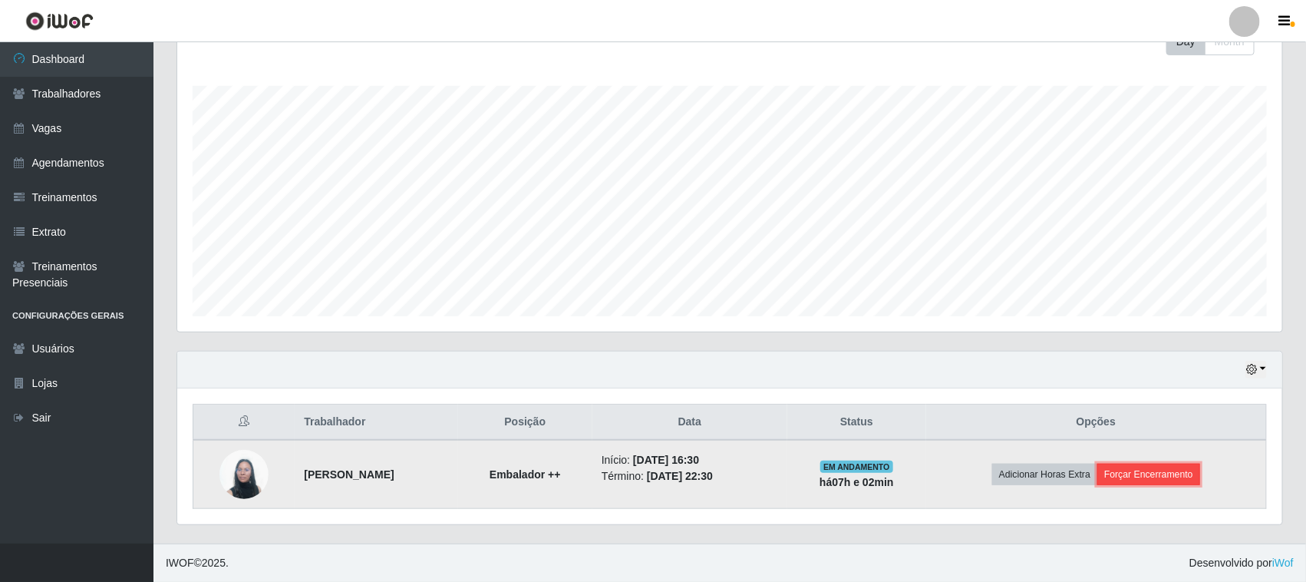
click at [1136, 466] on button "Forçar Encerramento" at bounding box center [1148, 473] width 103 height 21
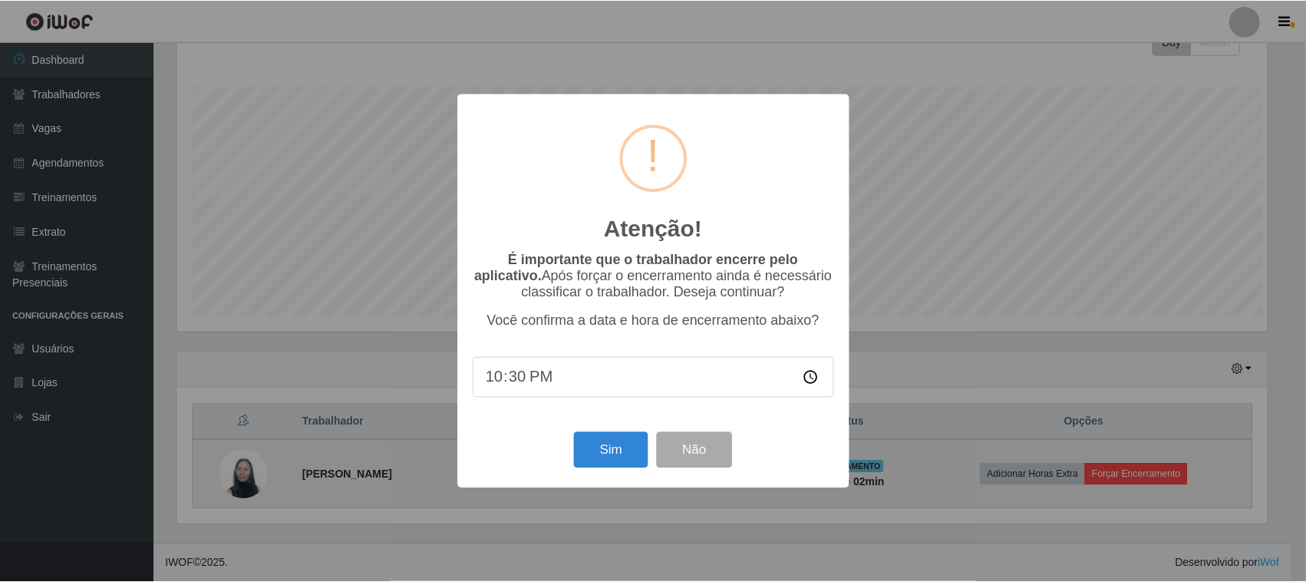
scroll to position [319, 1094]
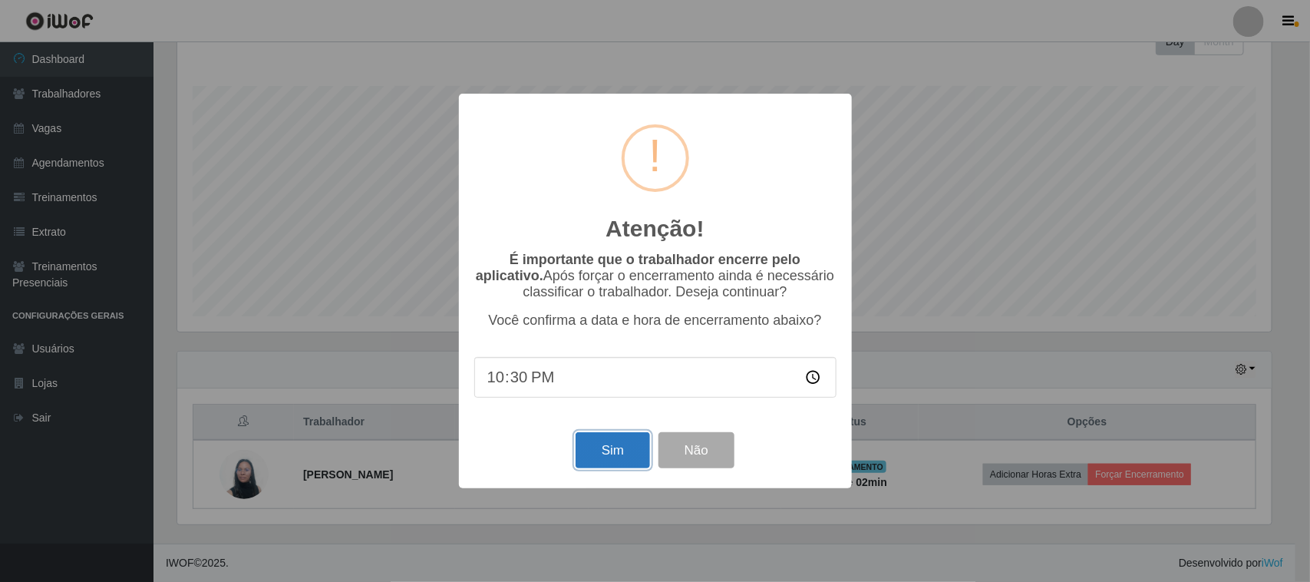
click at [596, 454] on button "Sim" at bounding box center [613, 450] width 74 height 36
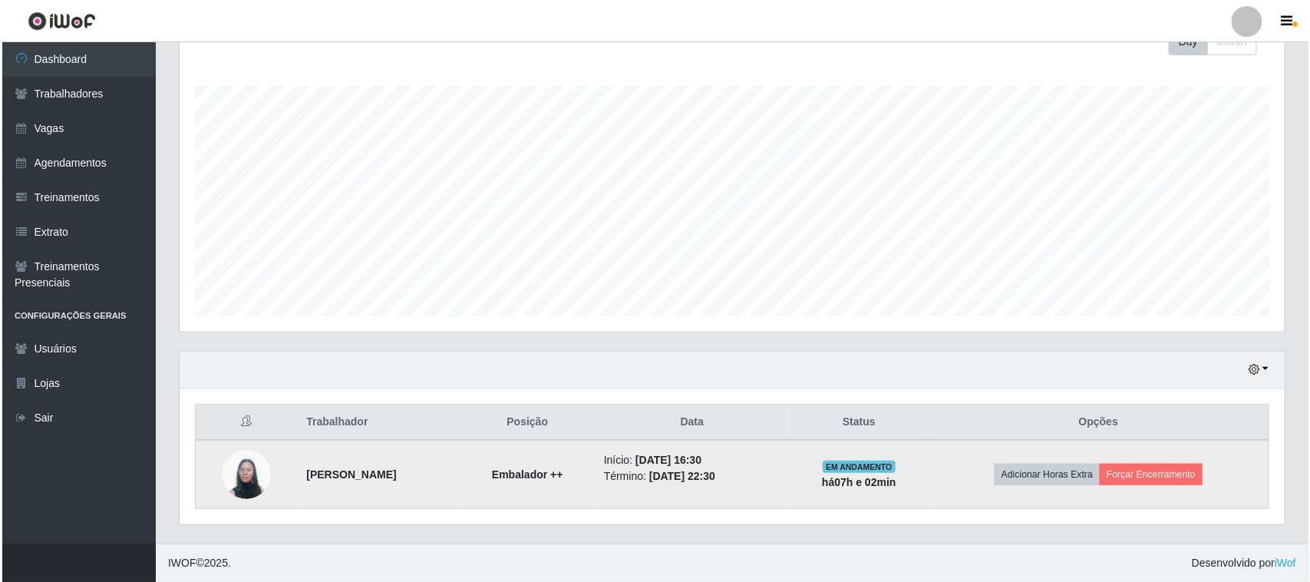
scroll to position [0, 0]
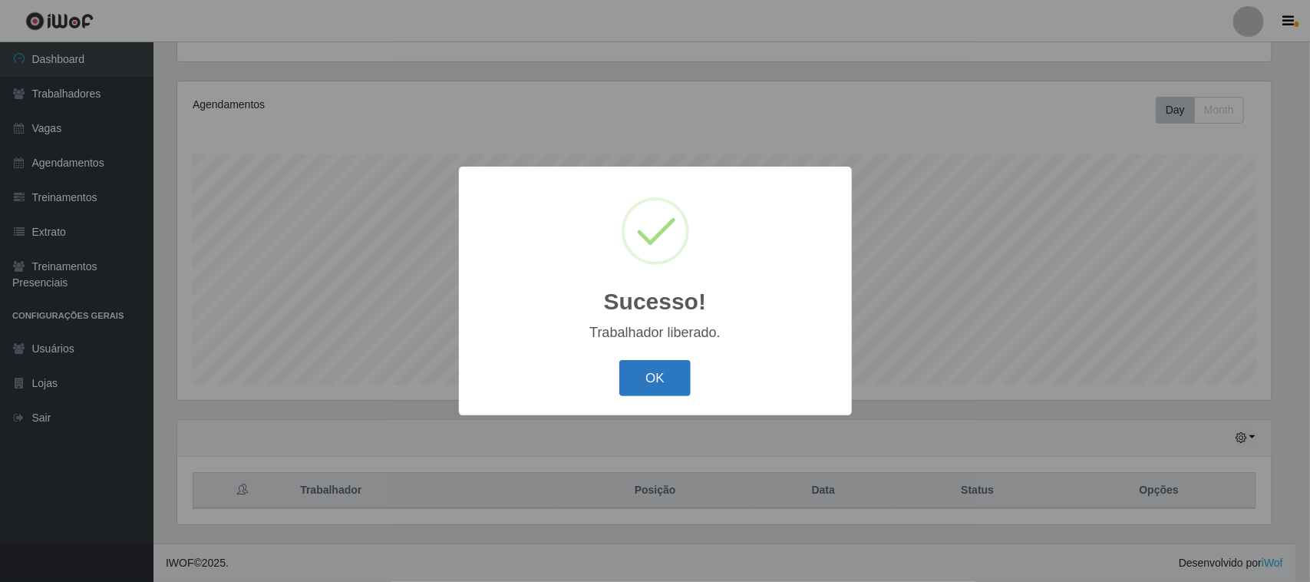
click at [649, 386] on button "OK" at bounding box center [654, 378] width 71 height 36
